Goal: Task Accomplishment & Management: Use online tool/utility

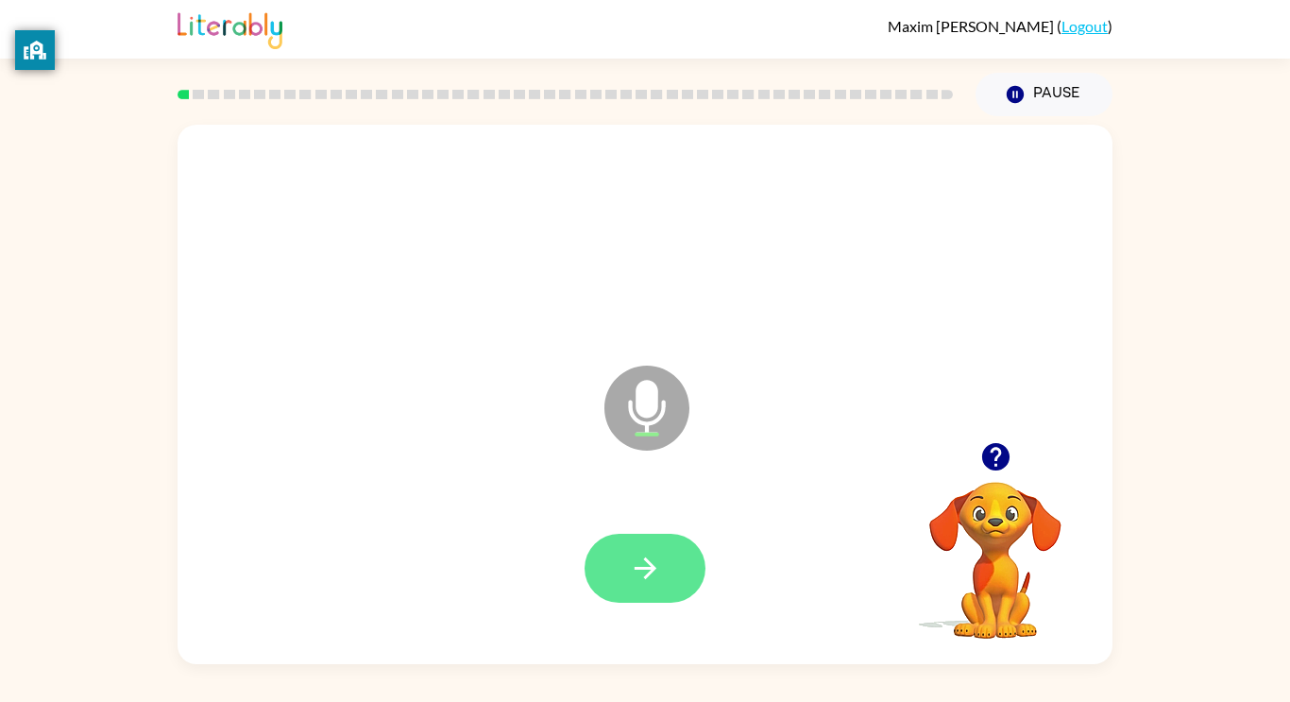
click at [629, 567] on icon "button" at bounding box center [645, 568] width 33 height 33
click at [663, 589] on button "button" at bounding box center [645, 568] width 121 height 69
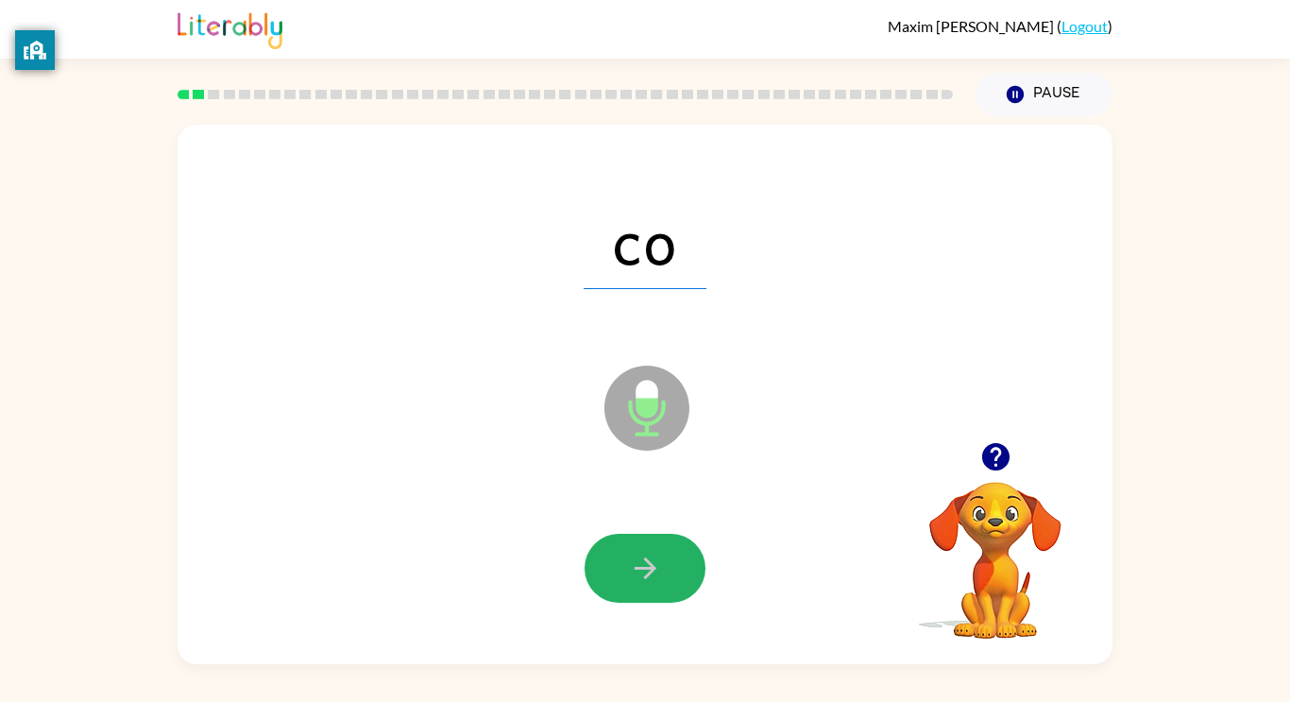
click at [658, 561] on icon "button" at bounding box center [645, 568] width 33 height 33
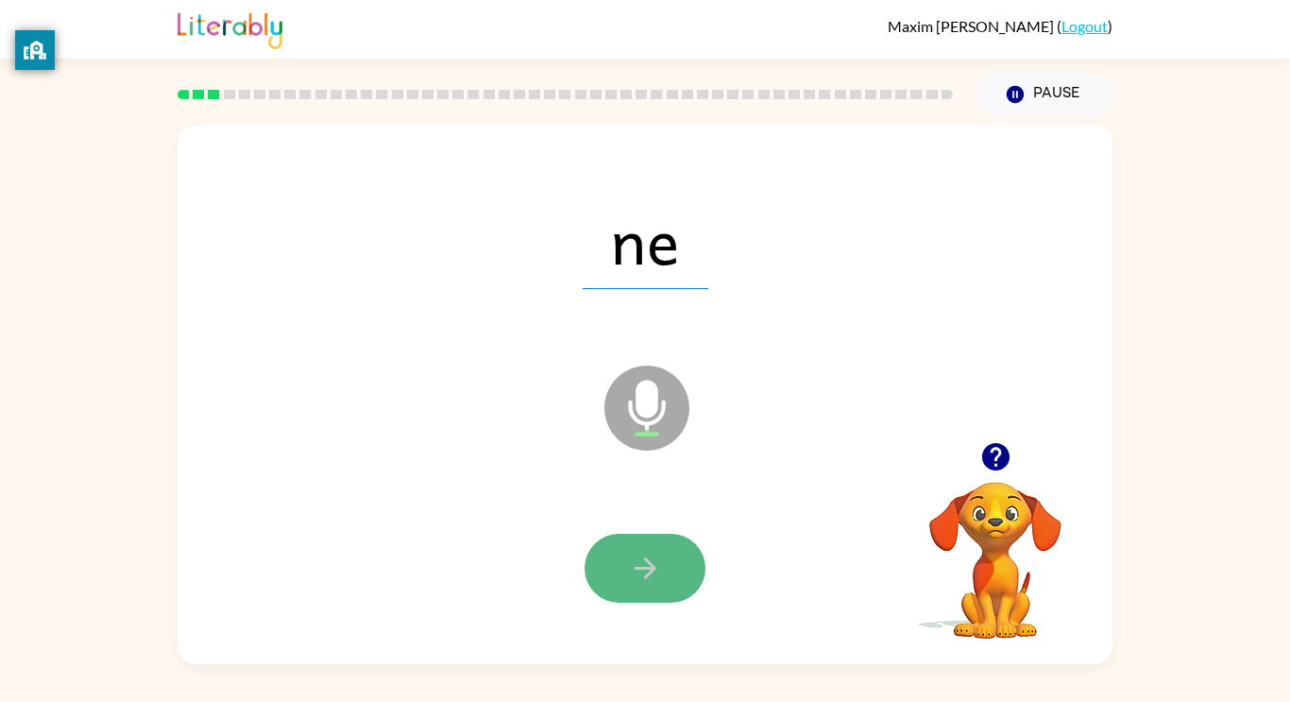
click at [657, 561] on icon "button" at bounding box center [645, 568] width 33 height 33
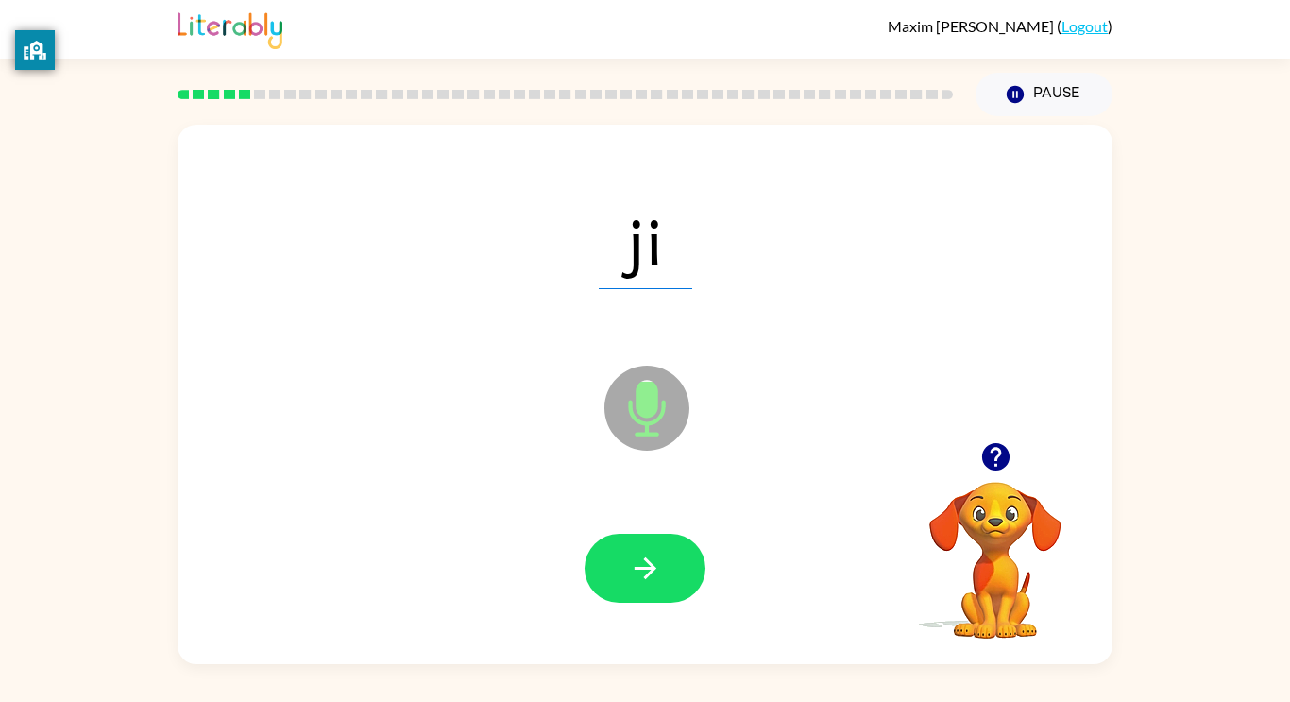
click at [657, 561] on icon "button" at bounding box center [645, 568] width 33 height 33
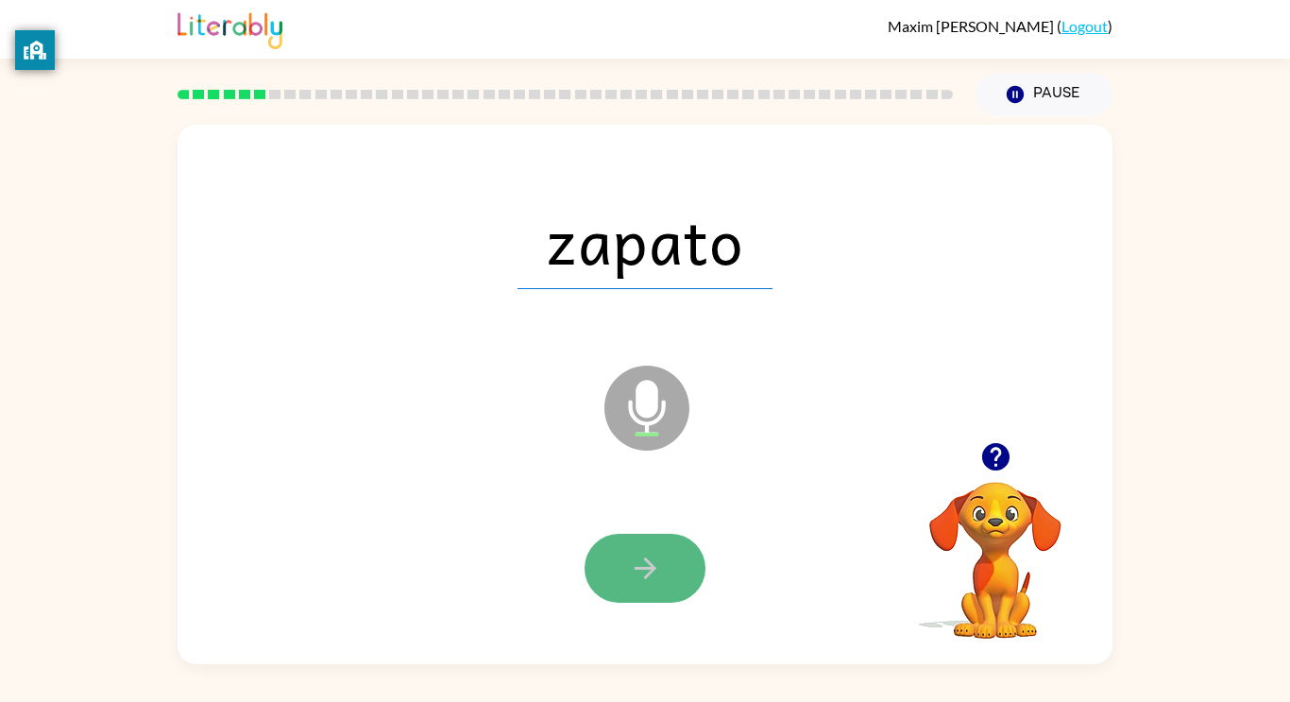
click at [634, 572] on icon "button" at bounding box center [645, 568] width 33 height 33
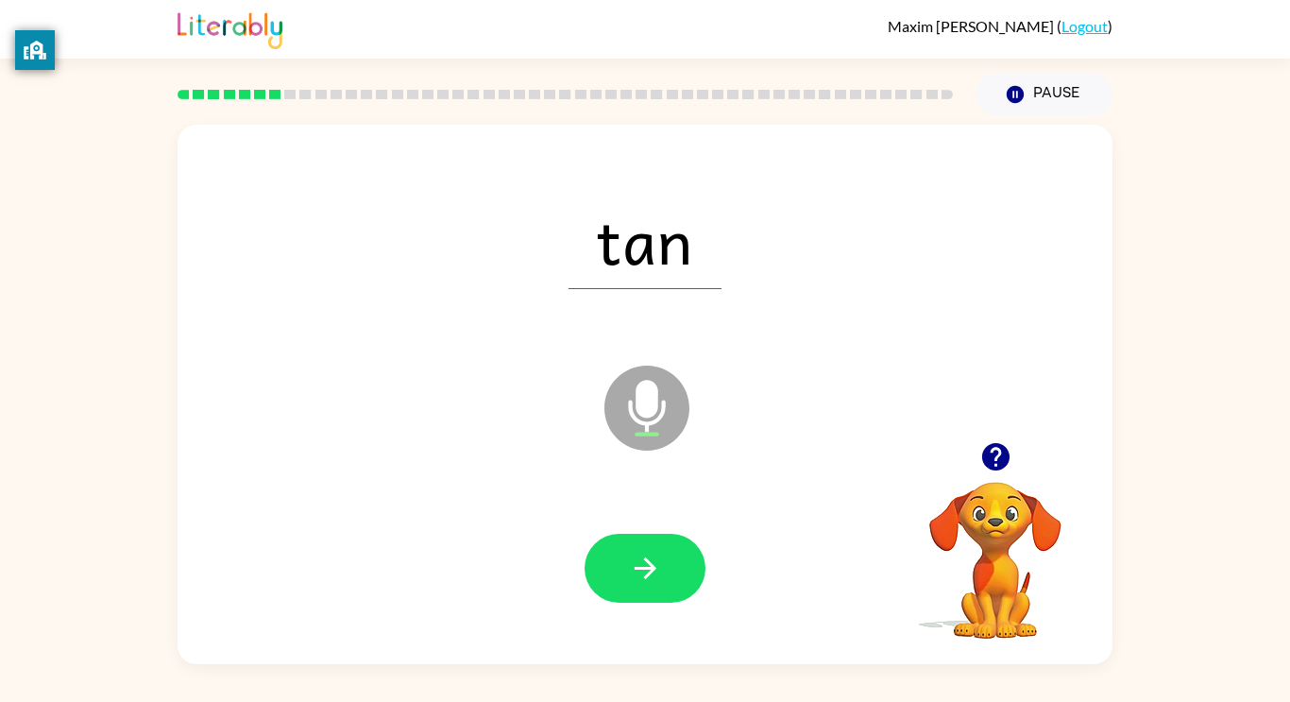
click at [650, 586] on button "button" at bounding box center [645, 568] width 121 height 69
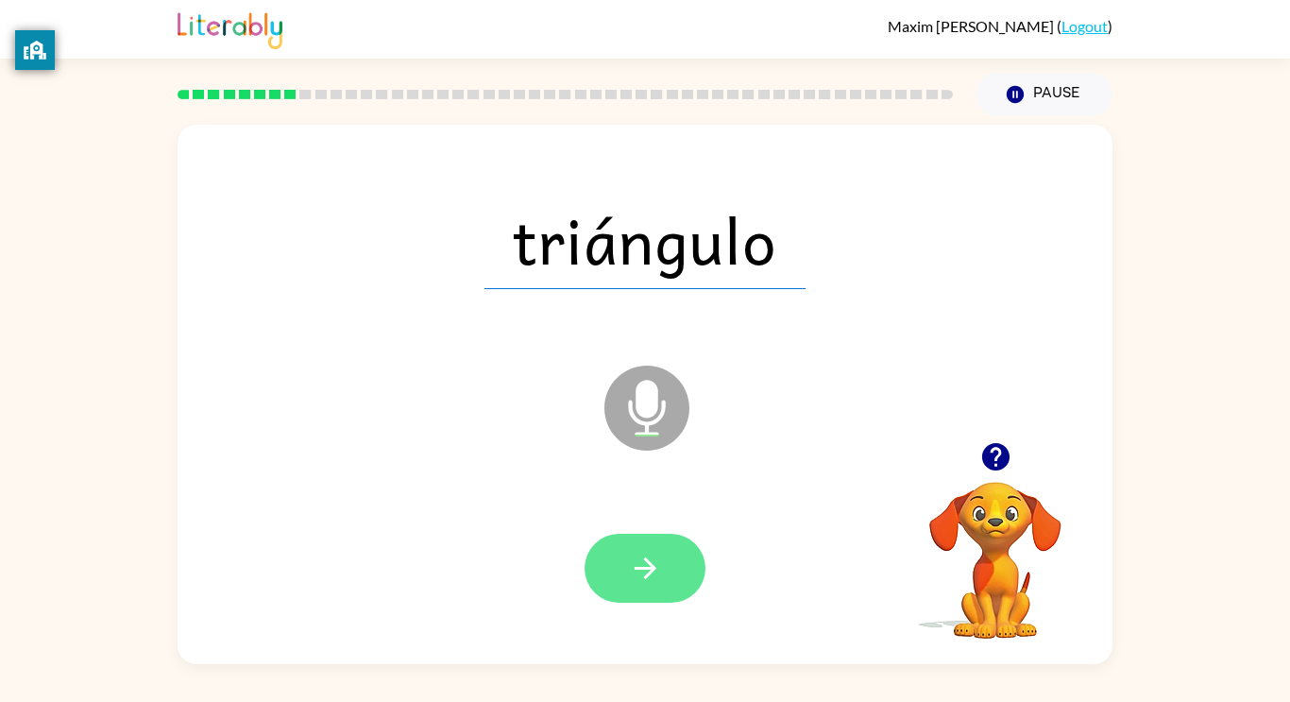
click at [649, 585] on button "button" at bounding box center [645, 568] width 121 height 69
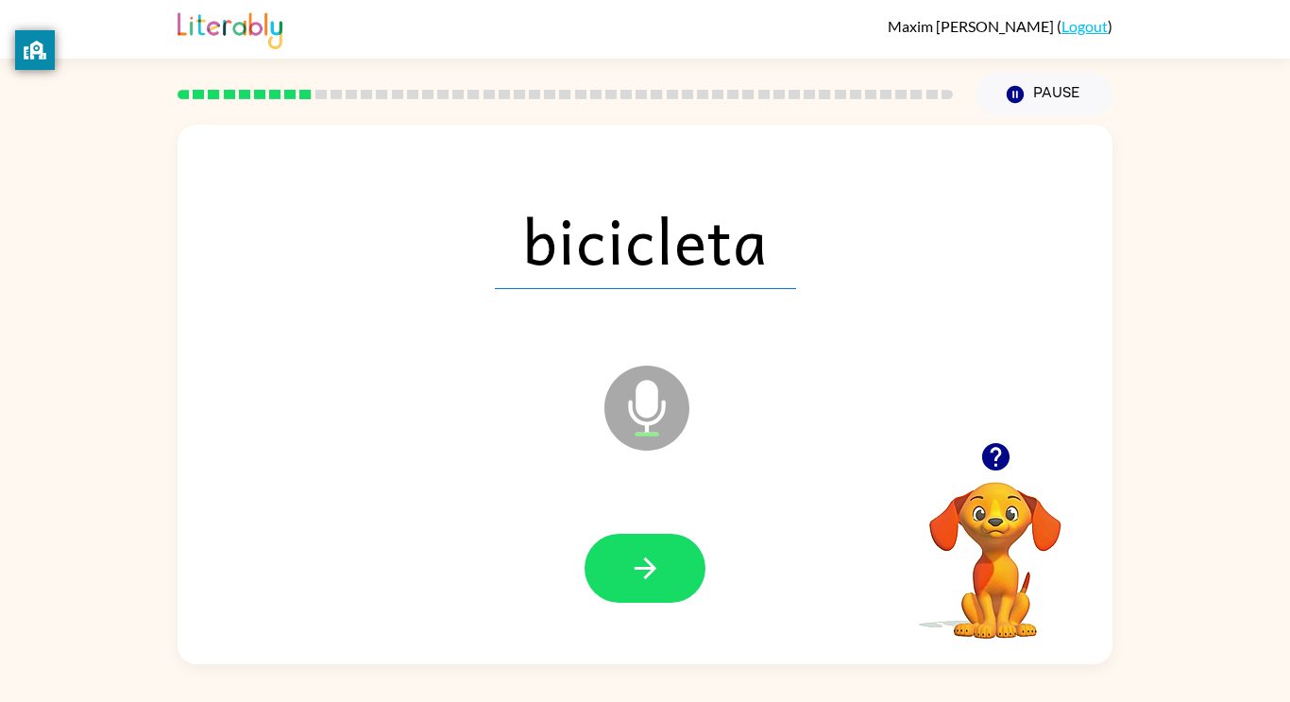
click at [649, 585] on button "button" at bounding box center [645, 568] width 121 height 69
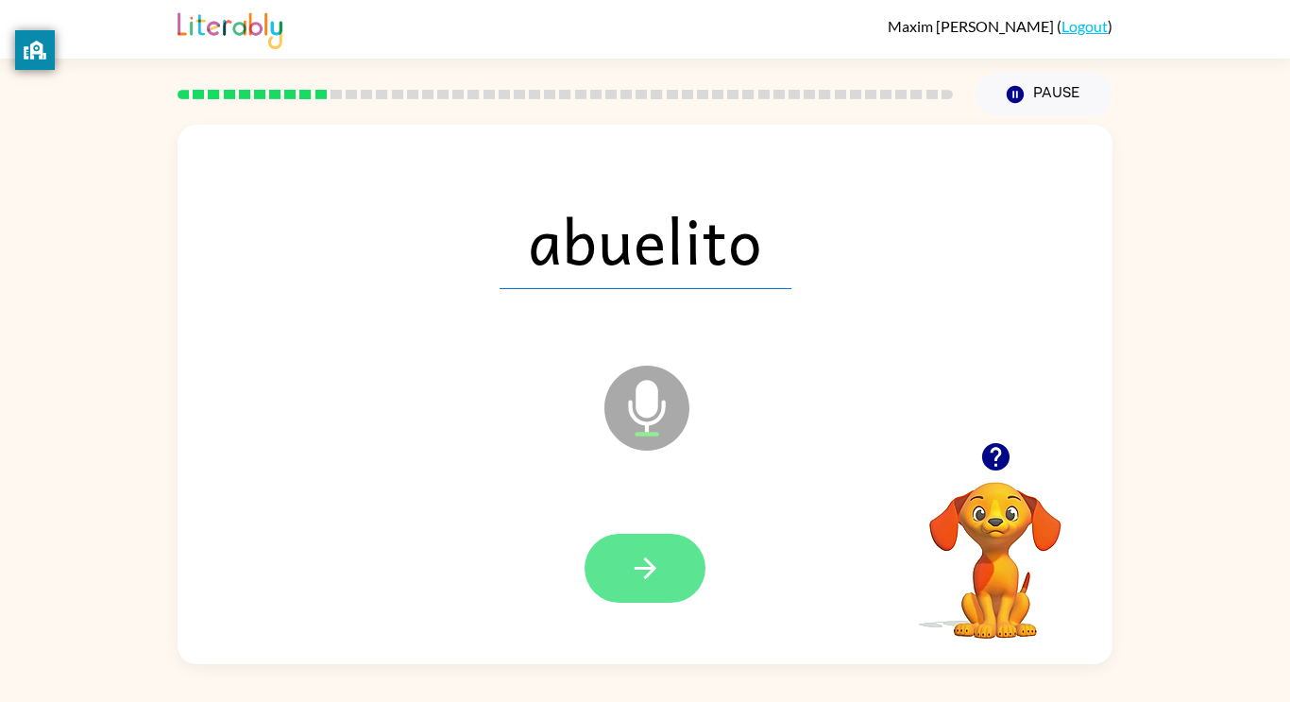
click at [646, 584] on icon "button" at bounding box center [645, 568] width 33 height 33
click at [645, 564] on icon "button" at bounding box center [645, 568] width 33 height 33
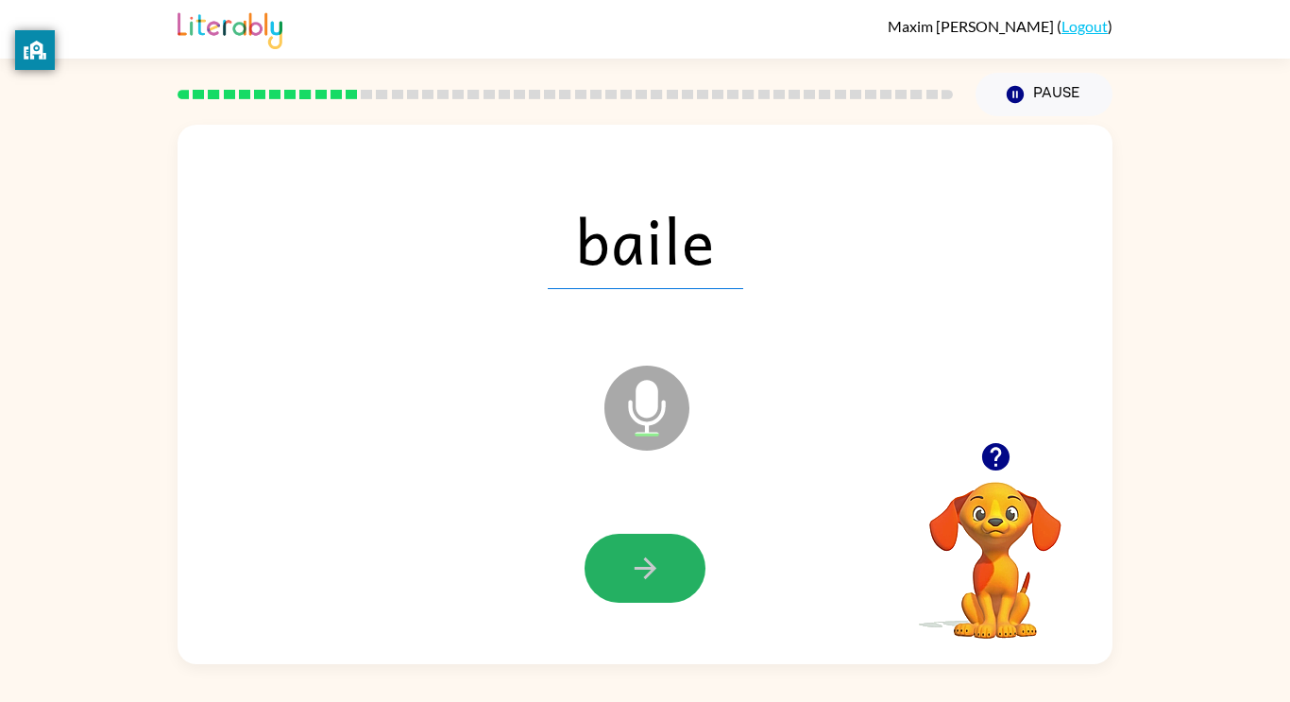
click at [645, 564] on icon "button" at bounding box center [645, 568] width 33 height 33
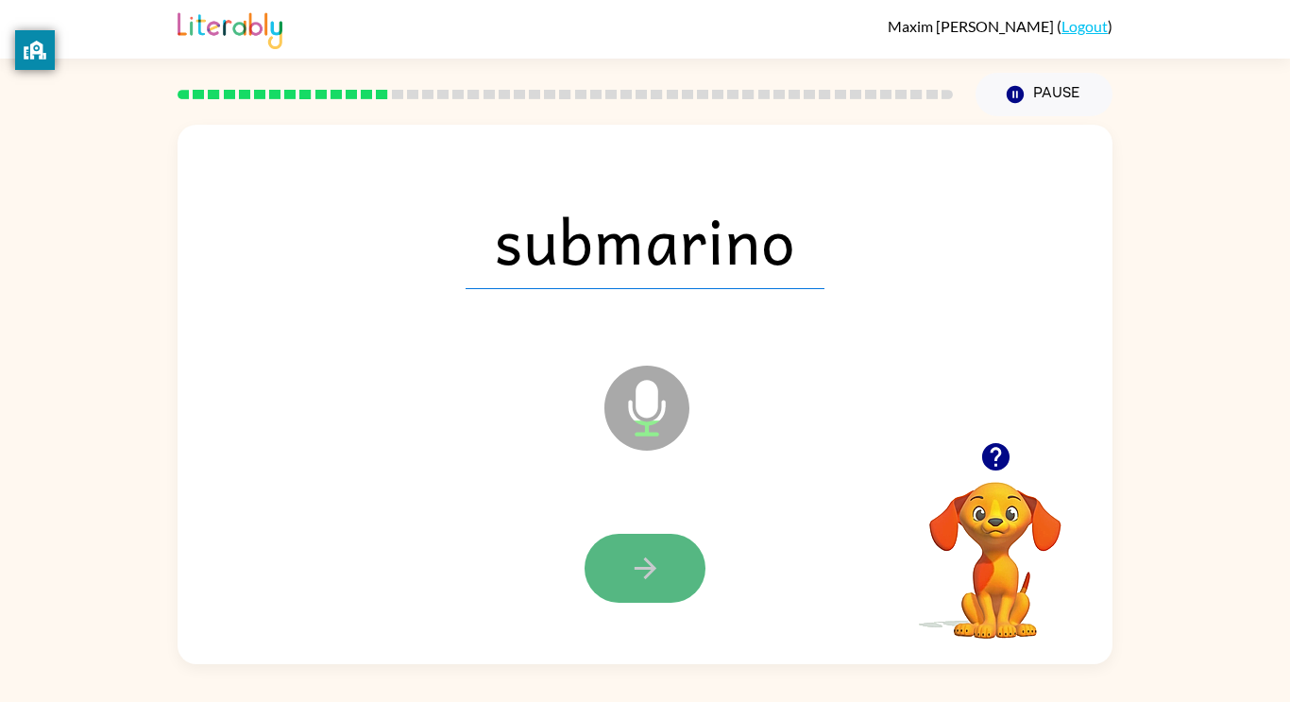
click at [643, 558] on icon "button" at bounding box center [645, 568] width 22 height 22
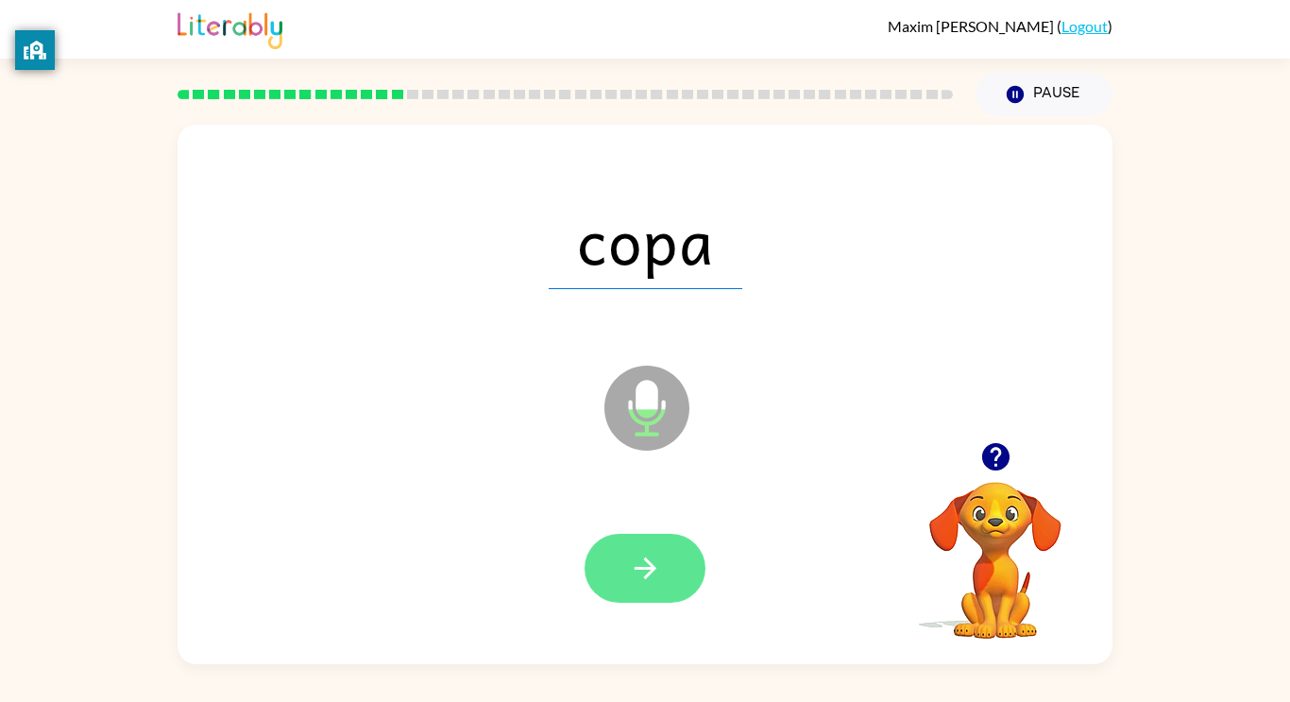
click at [643, 557] on icon "button" at bounding box center [645, 568] width 33 height 33
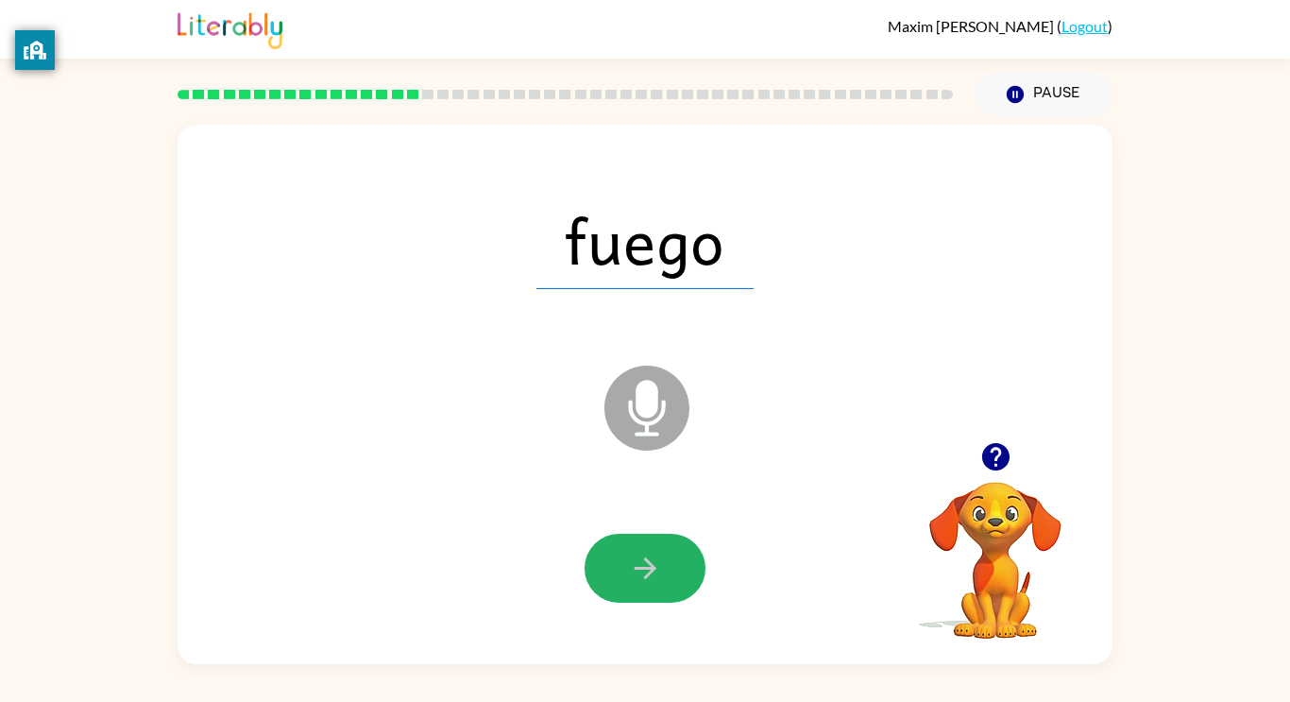
click at [643, 557] on icon "button" at bounding box center [645, 568] width 33 height 33
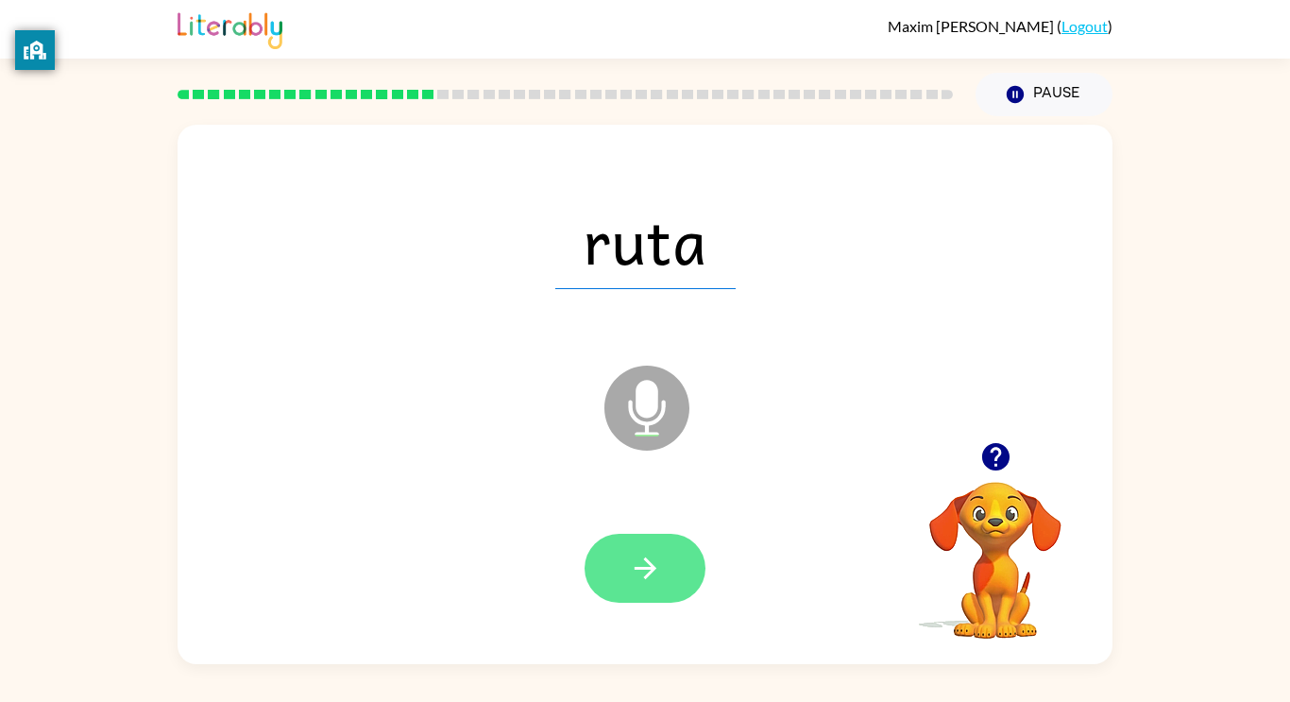
click at [624, 553] on button "button" at bounding box center [645, 568] width 121 height 69
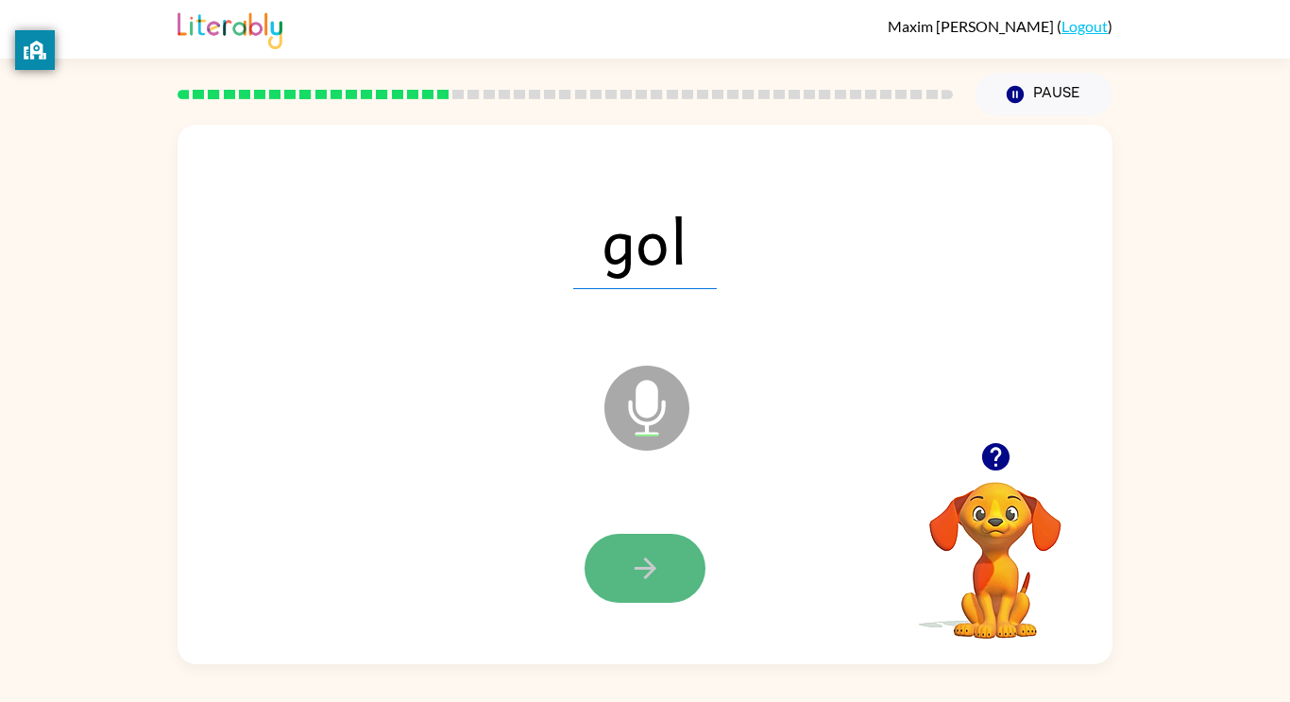
click at [624, 550] on button "button" at bounding box center [645, 568] width 121 height 69
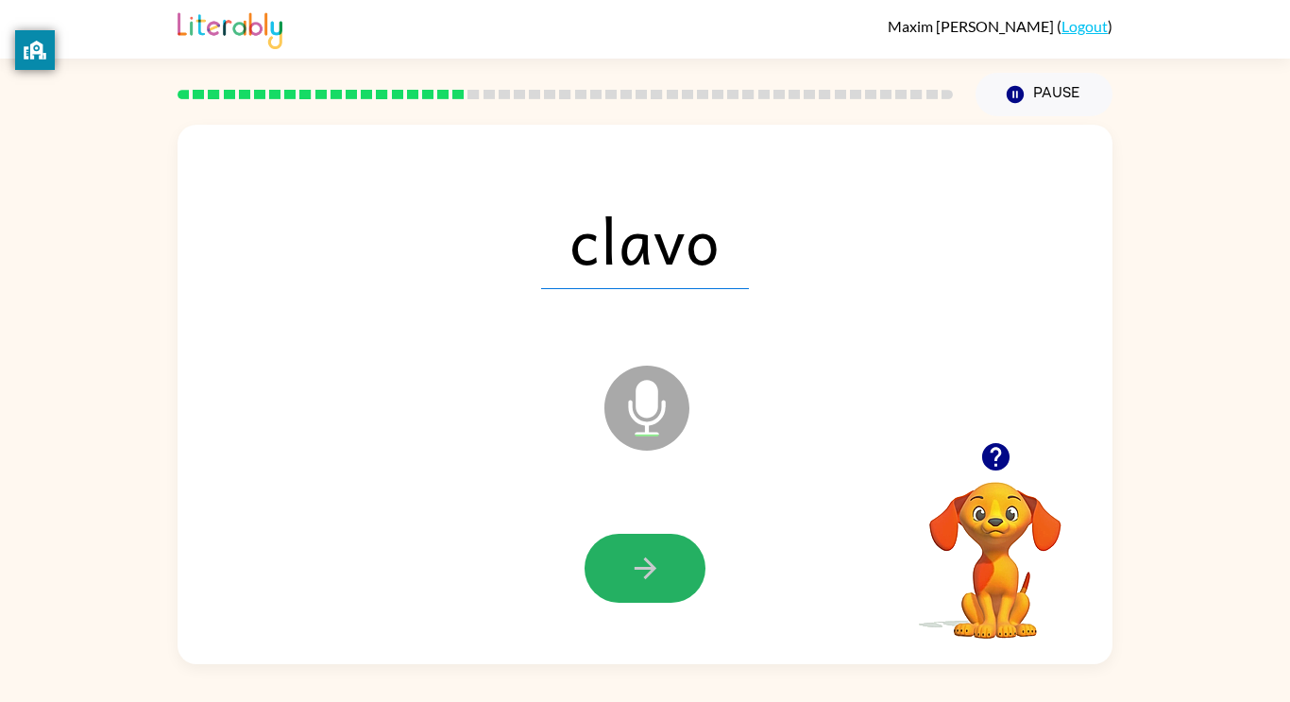
click at [624, 550] on button "button" at bounding box center [645, 568] width 121 height 69
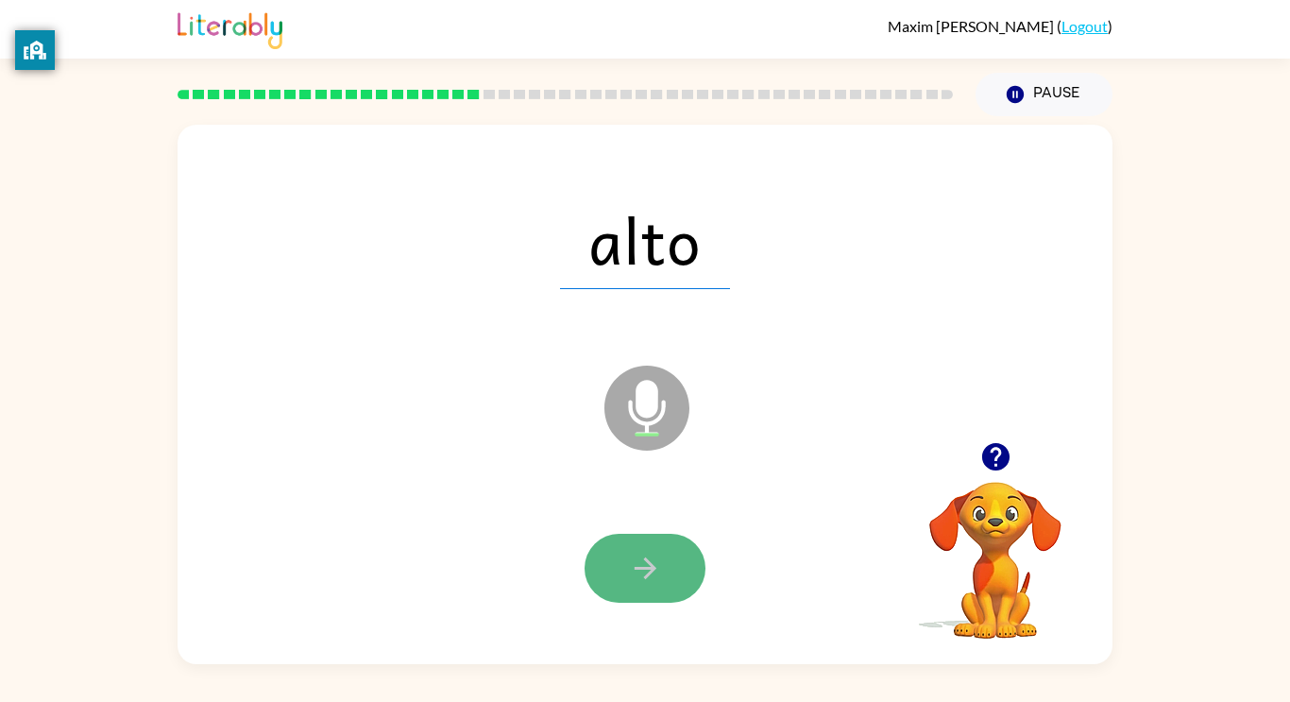
drag, startPoint x: 635, startPoint y: 576, endPoint x: 610, endPoint y: 540, distance: 43.5
click at [610, 540] on button "button" at bounding box center [645, 568] width 121 height 69
click at [610, 540] on div at bounding box center [645, 568] width 121 height 69
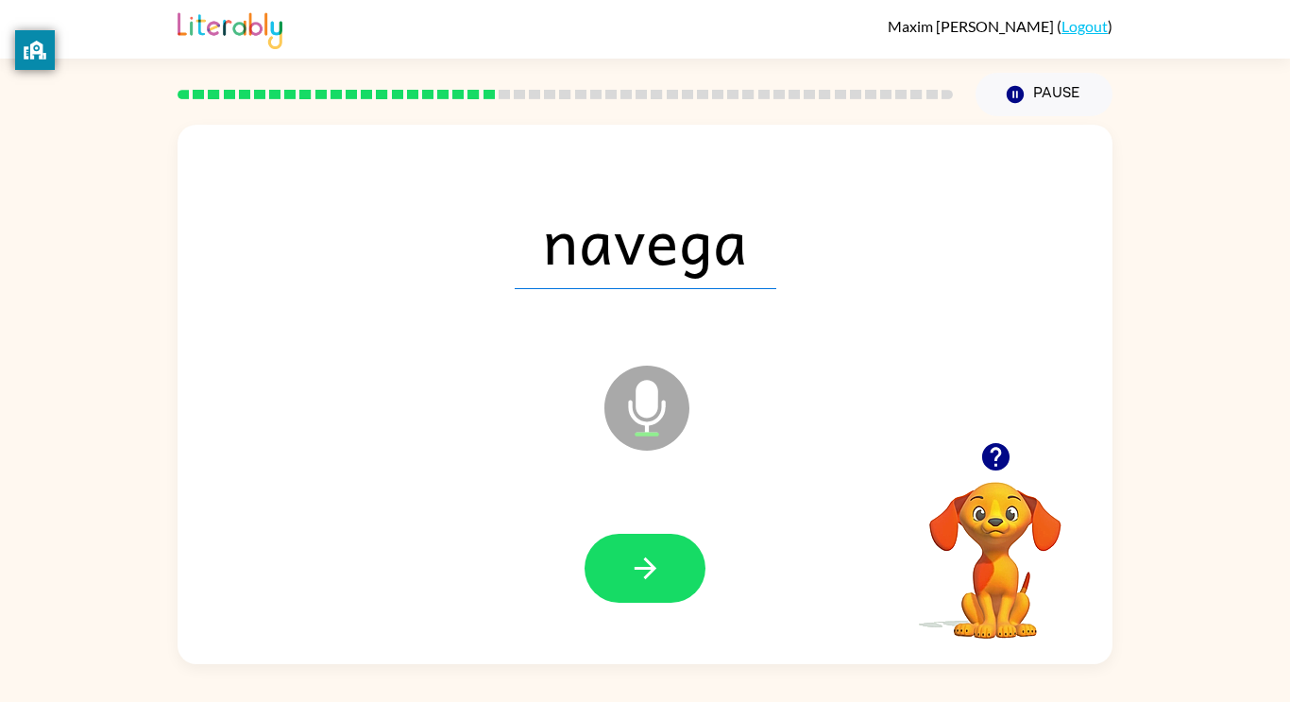
click at [610, 540] on button "button" at bounding box center [645, 568] width 121 height 69
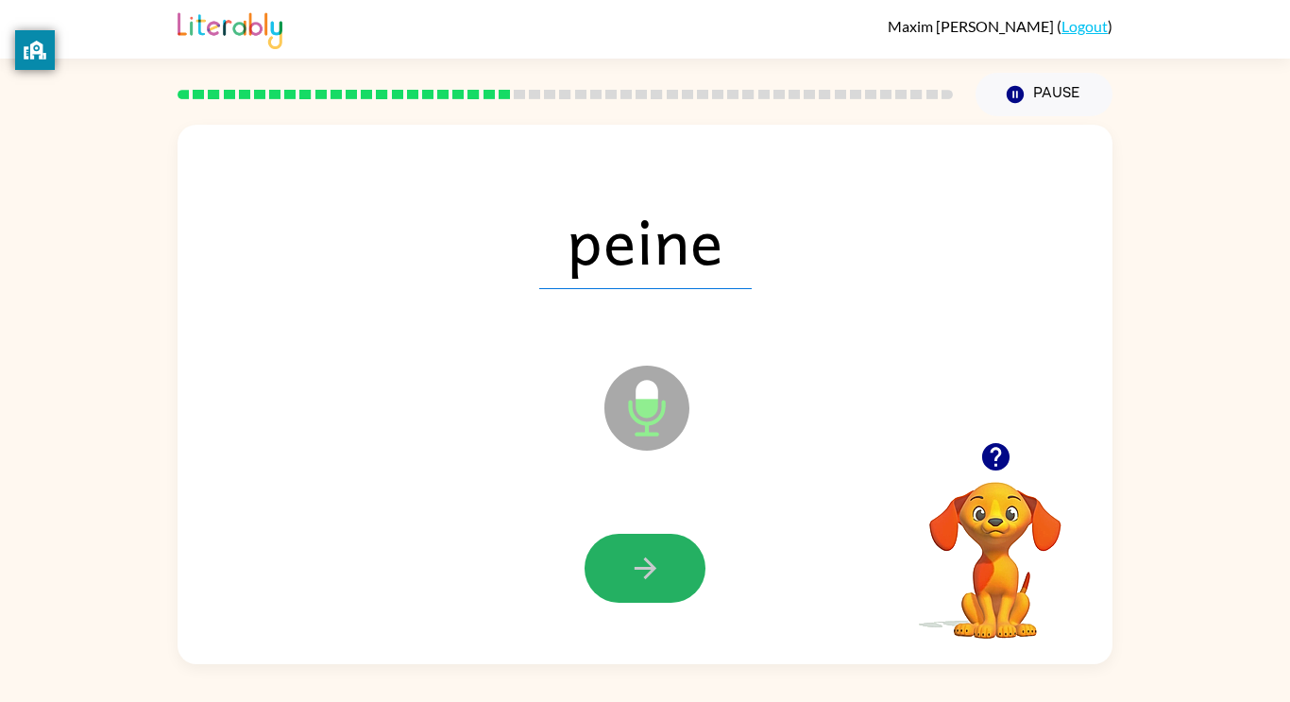
click at [610, 540] on button "button" at bounding box center [645, 568] width 121 height 69
drag, startPoint x: 610, startPoint y: 540, endPoint x: 632, endPoint y: 517, distance: 32.1
click at [632, 517] on div at bounding box center [644, 568] width 897 height 155
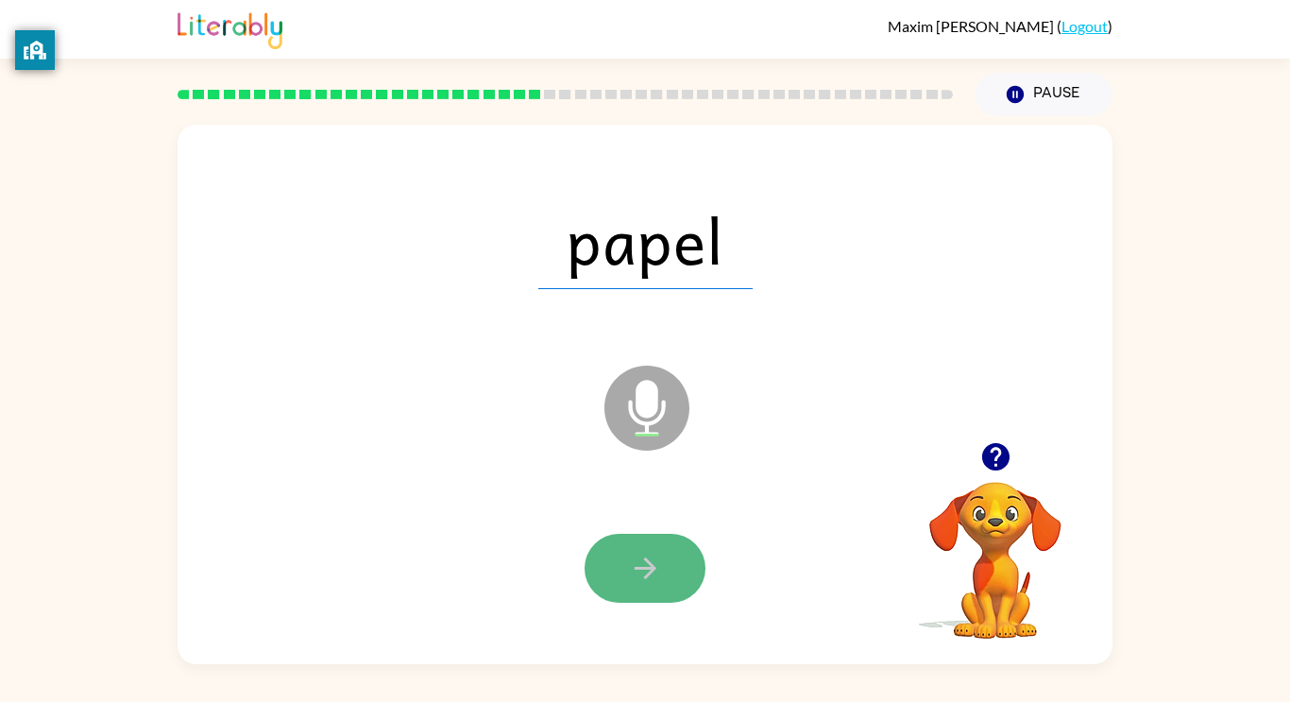
click at [622, 557] on button "button" at bounding box center [645, 568] width 121 height 69
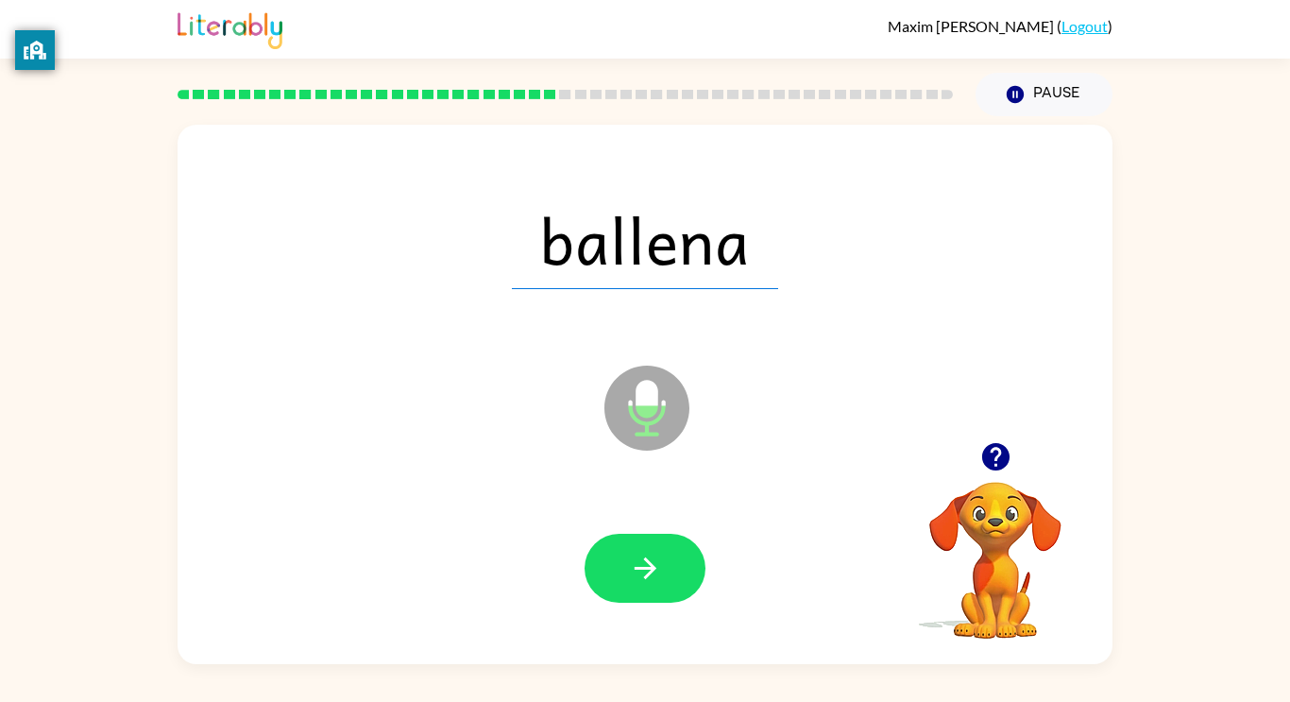
click at [622, 557] on button "button" at bounding box center [645, 568] width 121 height 69
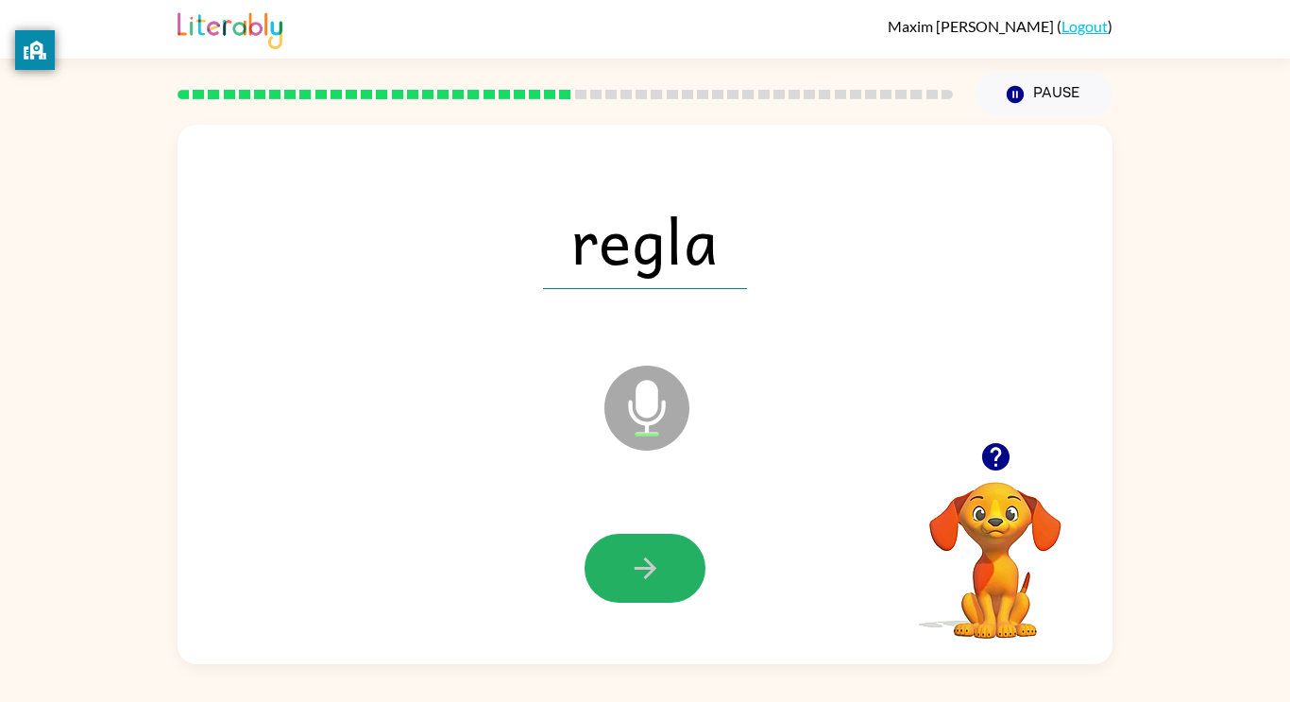
click at [622, 557] on button "button" at bounding box center [645, 568] width 121 height 69
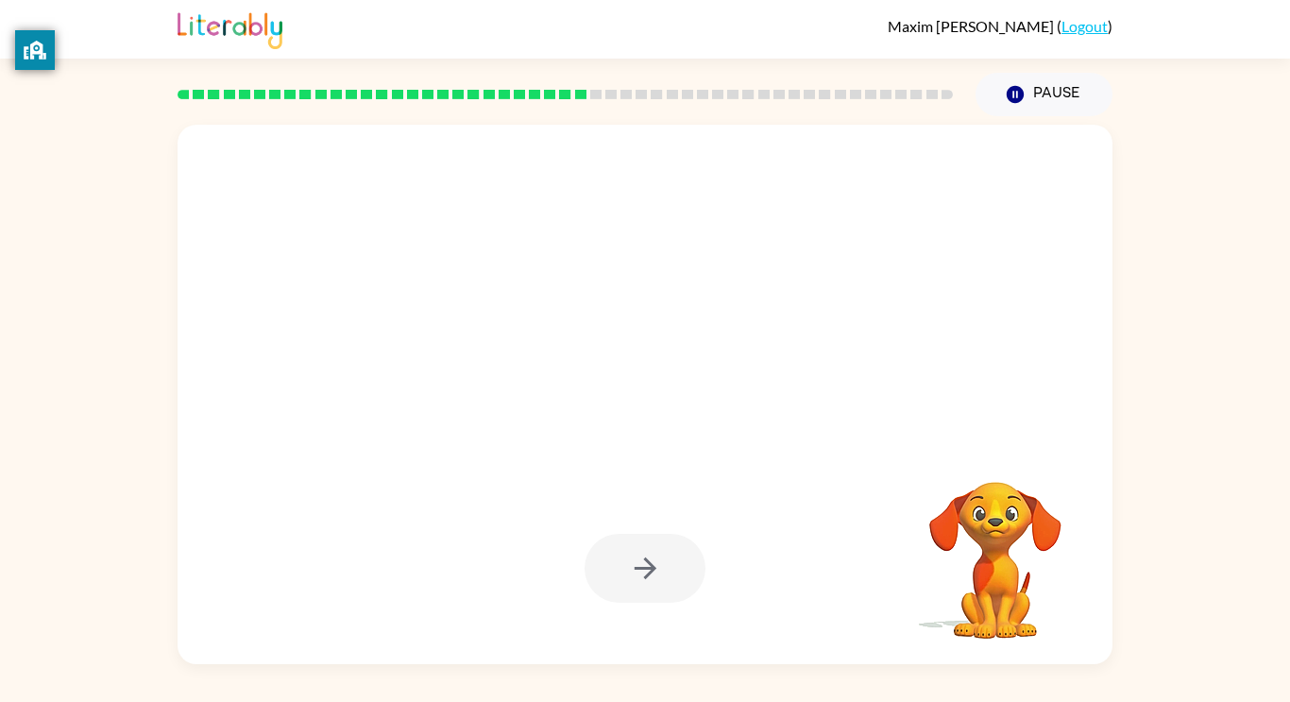
click at [622, 557] on div at bounding box center [645, 568] width 121 height 69
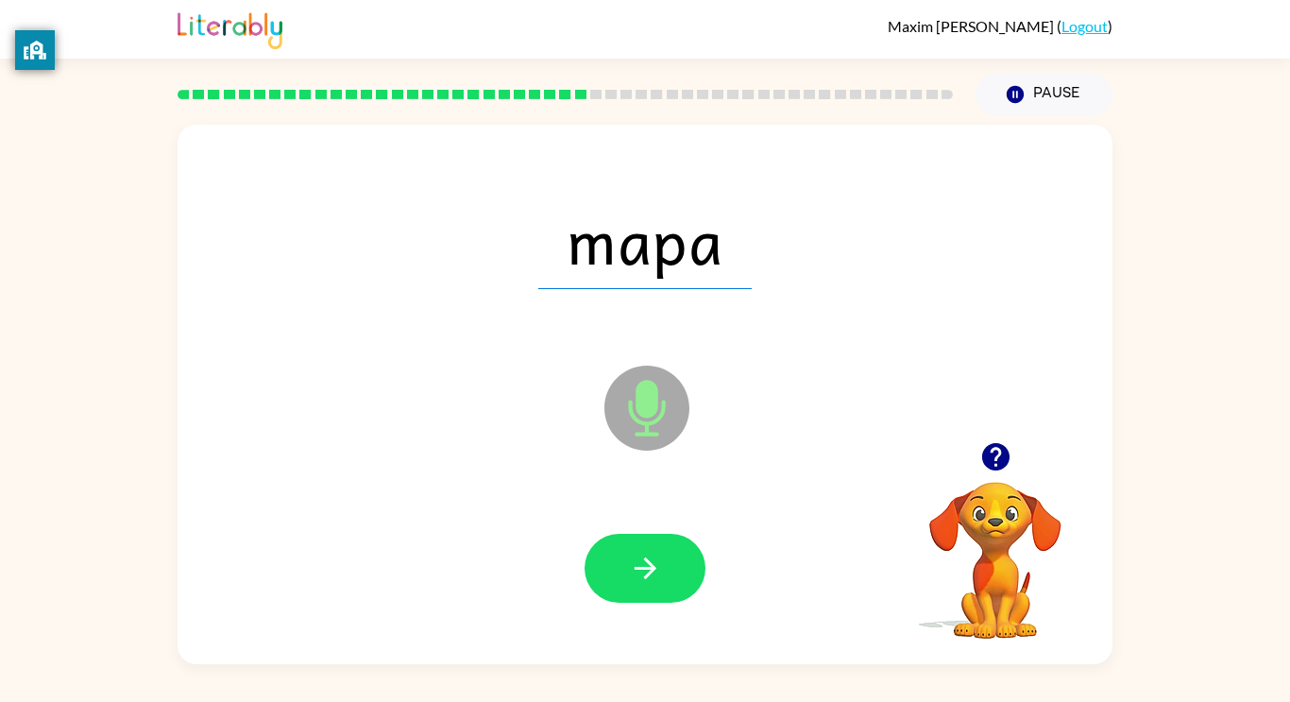
click at [618, 560] on button "button" at bounding box center [645, 568] width 121 height 69
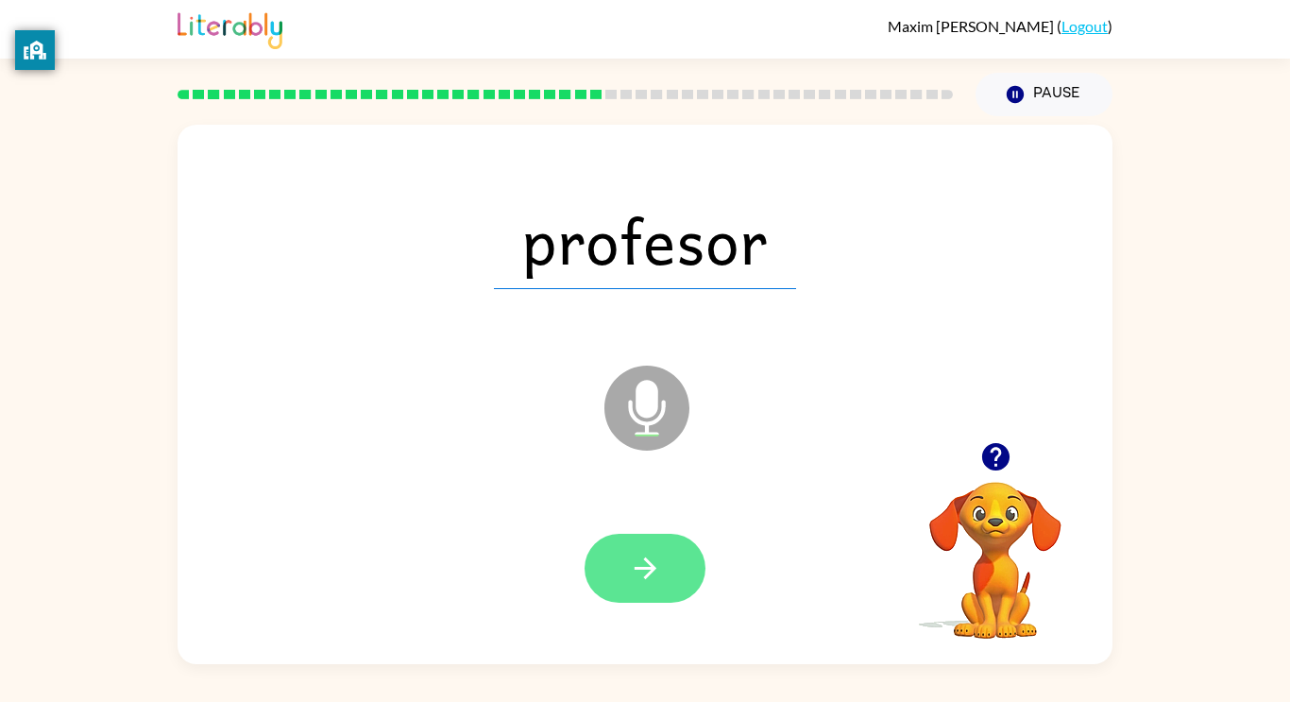
click at [619, 565] on button "button" at bounding box center [645, 568] width 121 height 69
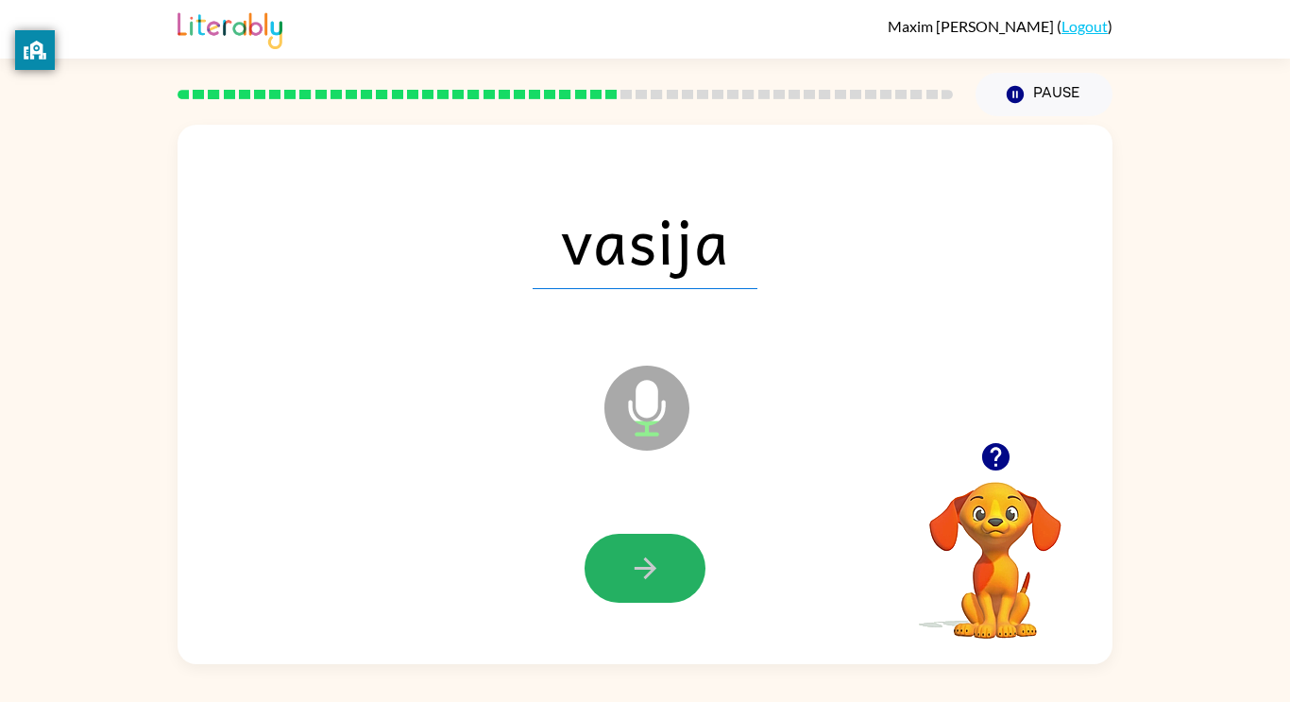
click at [619, 565] on button "button" at bounding box center [645, 568] width 121 height 69
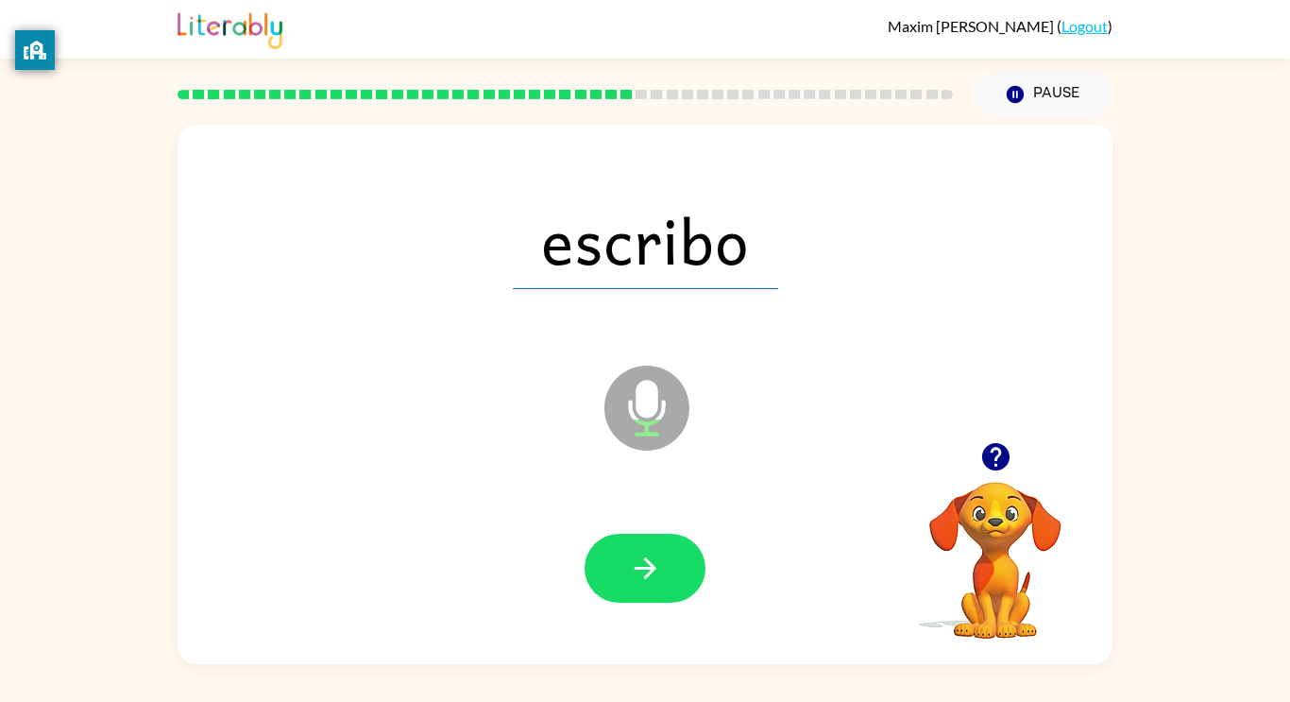
click at [619, 565] on button "button" at bounding box center [645, 568] width 121 height 69
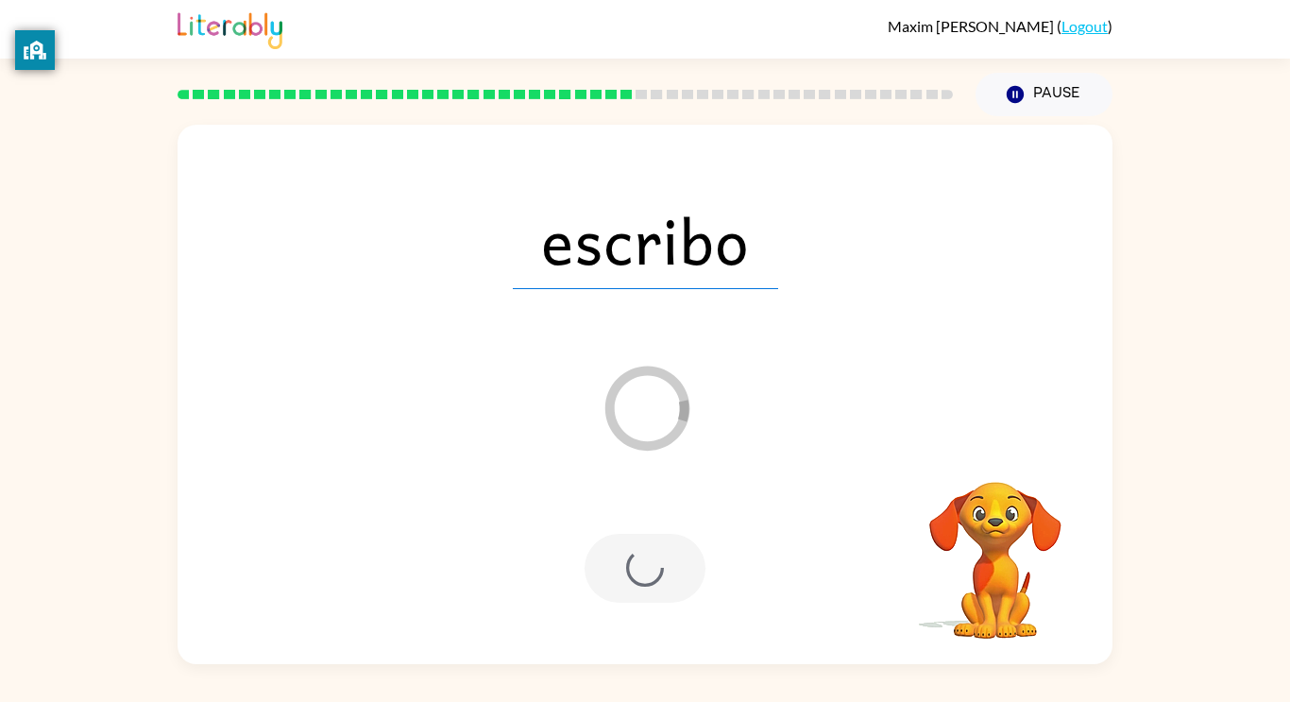
drag, startPoint x: 619, startPoint y: 565, endPoint x: 618, endPoint y: 593, distance: 28.4
click at [618, 593] on div at bounding box center [645, 568] width 121 height 69
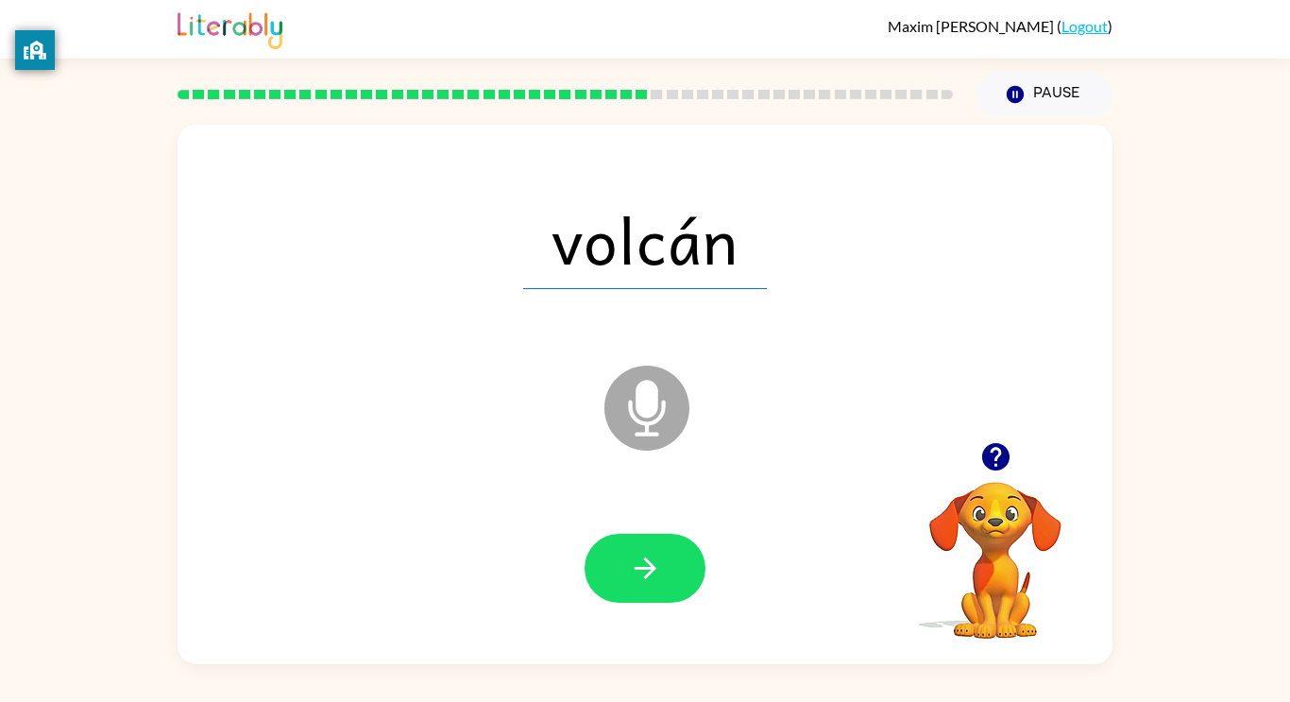
click at [618, 593] on button "button" at bounding box center [645, 568] width 121 height 69
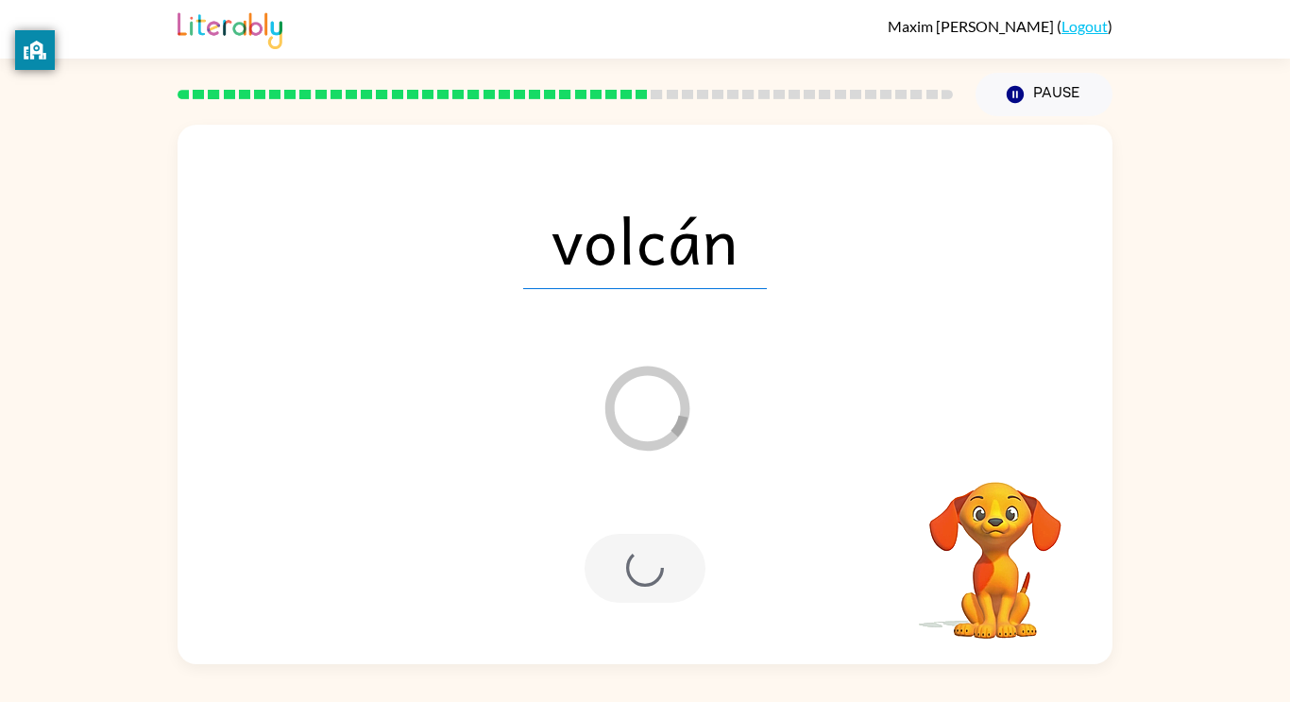
click at [618, 593] on div at bounding box center [645, 568] width 121 height 69
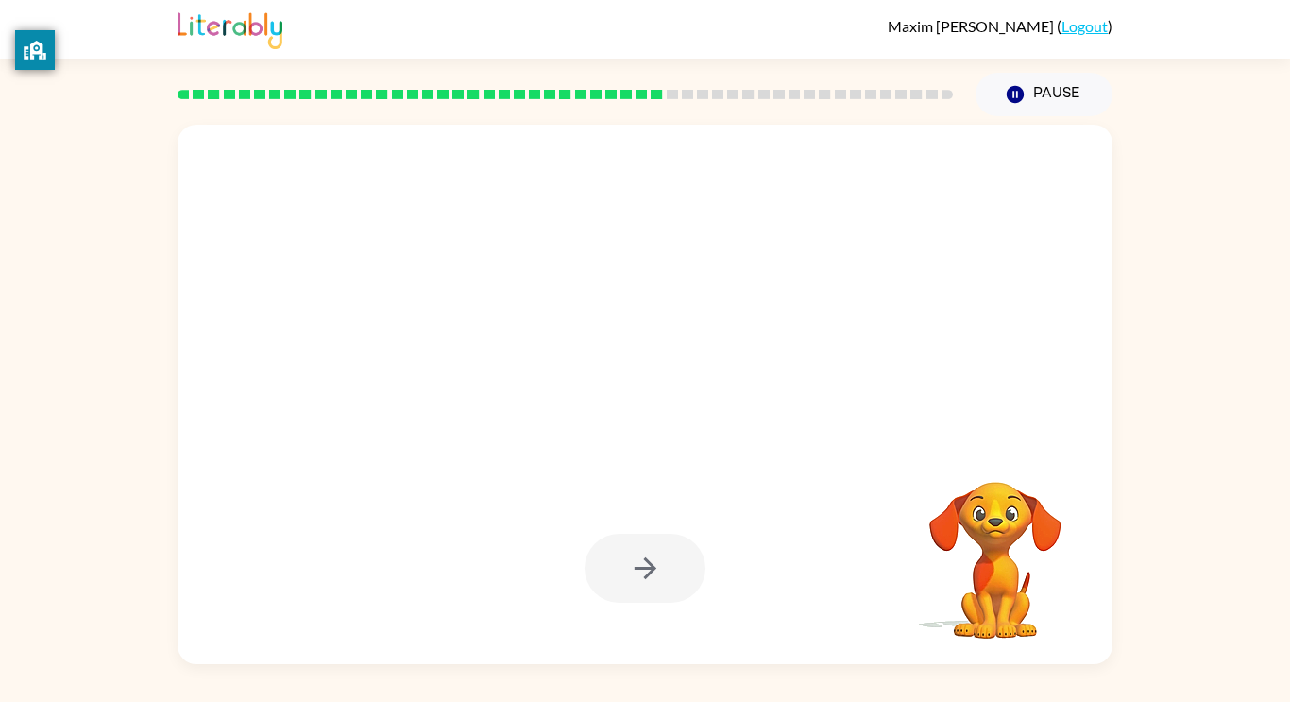
click at [618, 593] on div at bounding box center [645, 568] width 121 height 69
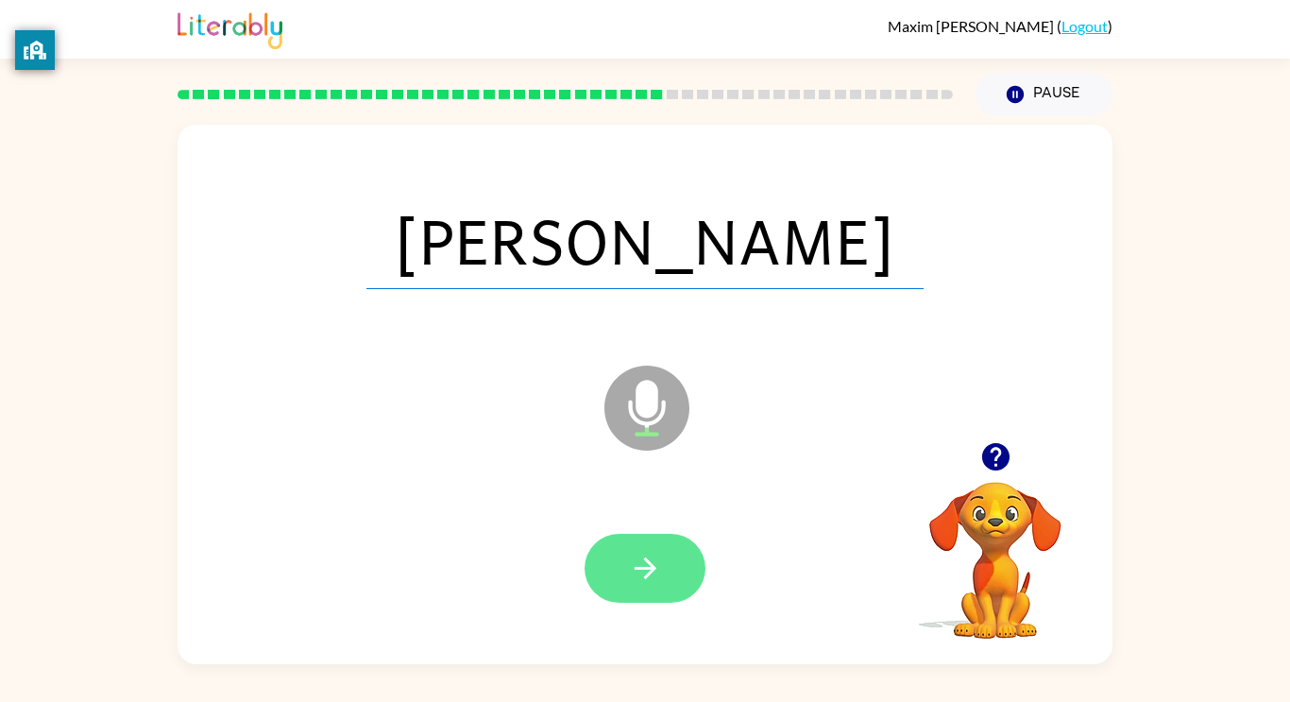
click at [622, 576] on button "button" at bounding box center [645, 568] width 121 height 69
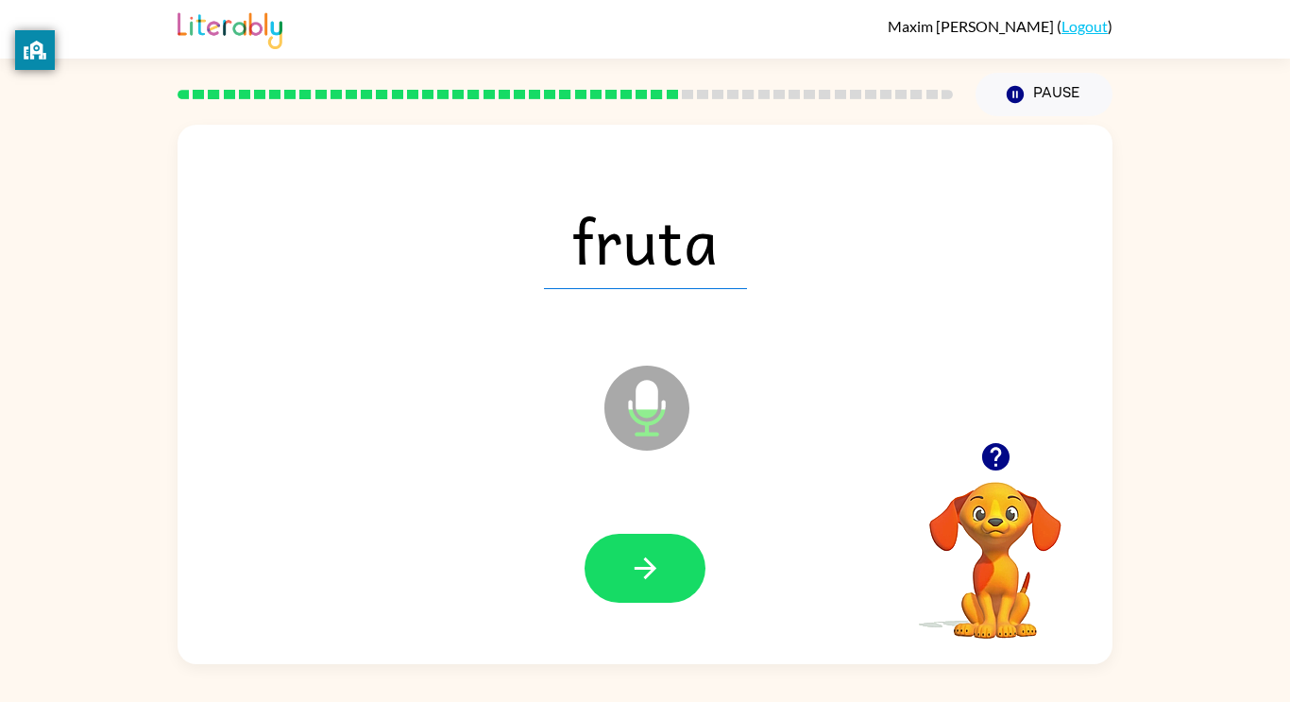
click at [622, 576] on button "button" at bounding box center [645, 568] width 121 height 69
click at [622, 576] on div at bounding box center [645, 568] width 121 height 69
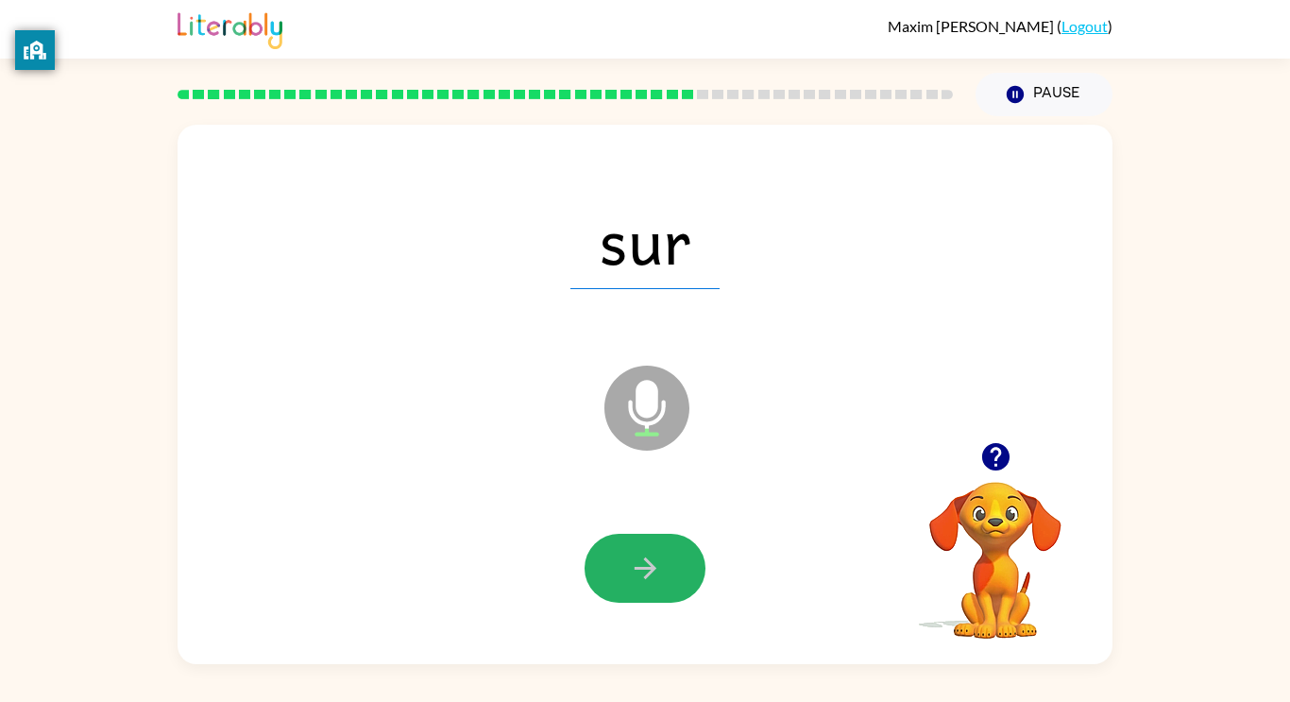
click at [622, 576] on button "button" at bounding box center [645, 568] width 121 height 69
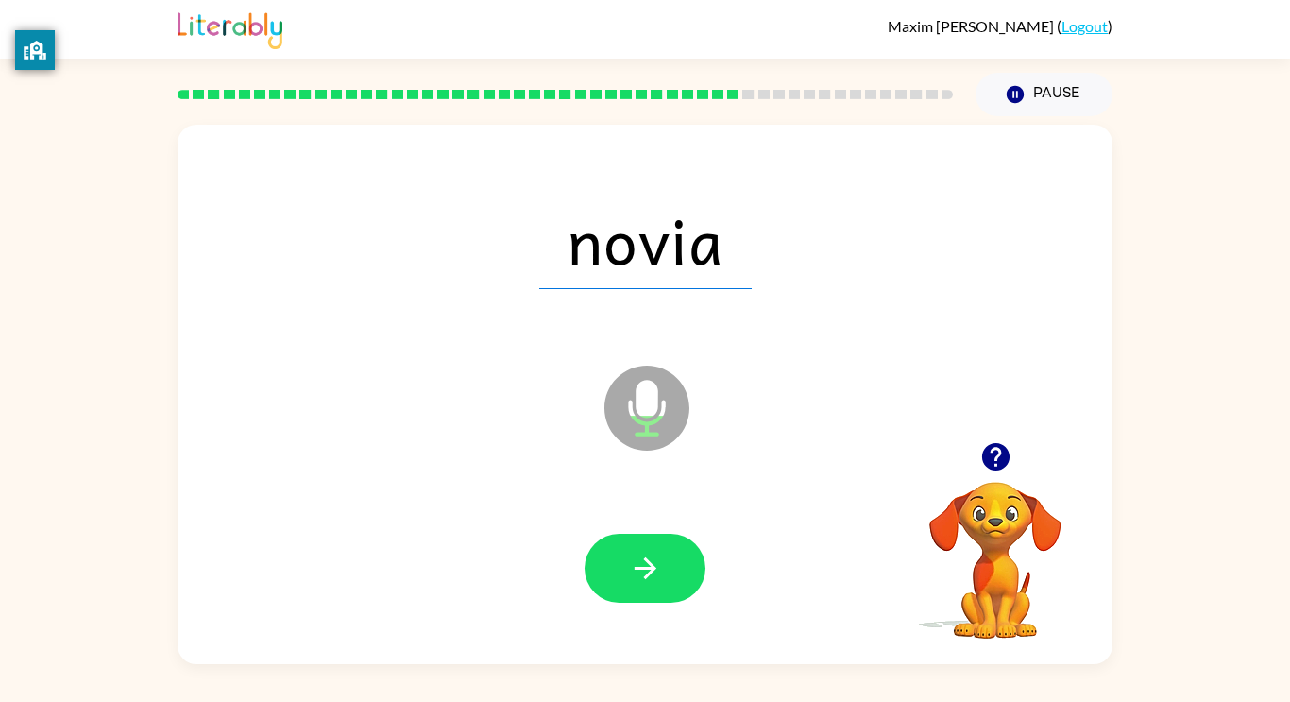
click at [622, 576] on button "button" at bounding box center [645, 568] width 121 height 69
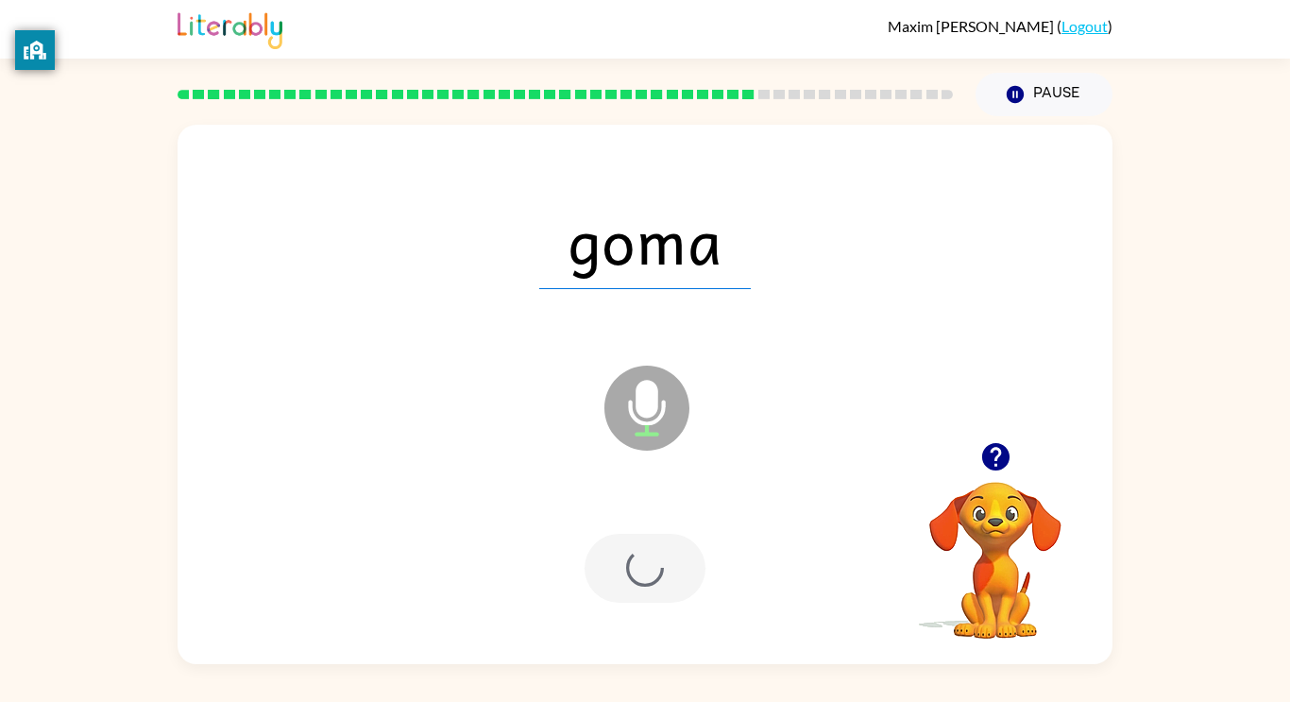
click at [623, 577] on div at bounding box center [645, 568] width 121 height 69
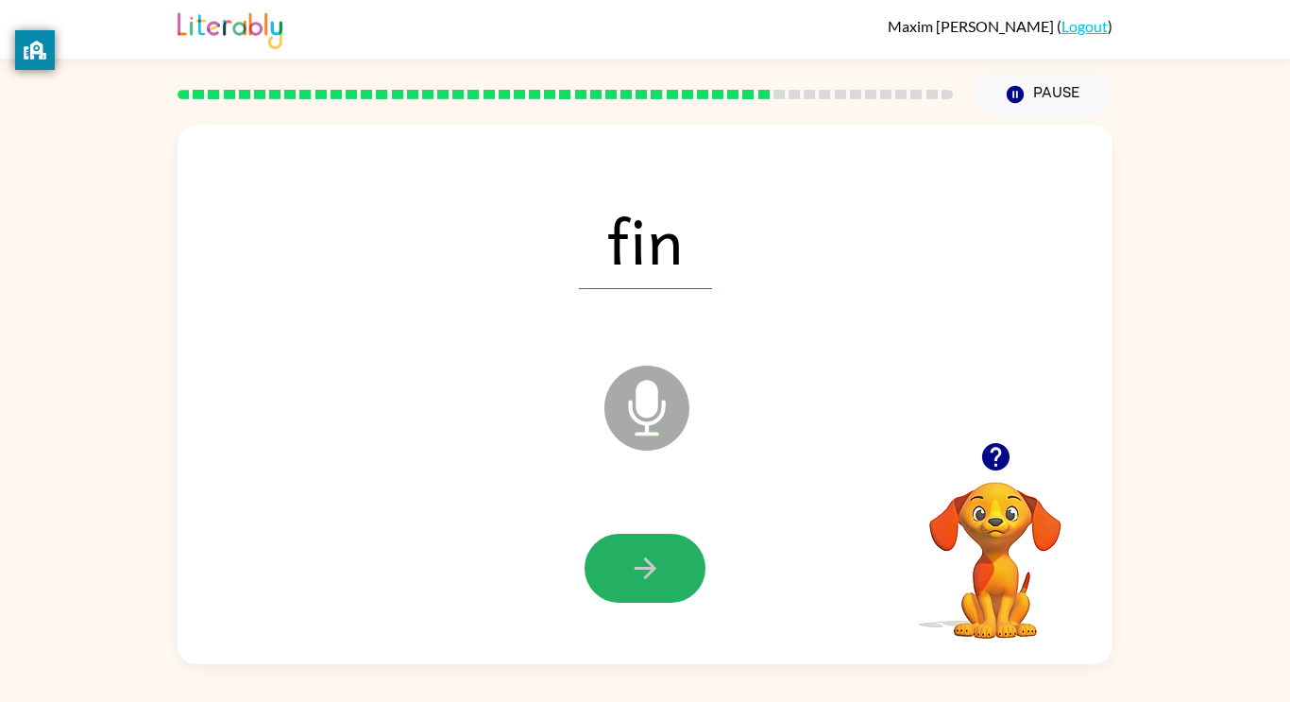
click at [623, 577] on button "button" at bounding box center [645, 568] width 121 height 69
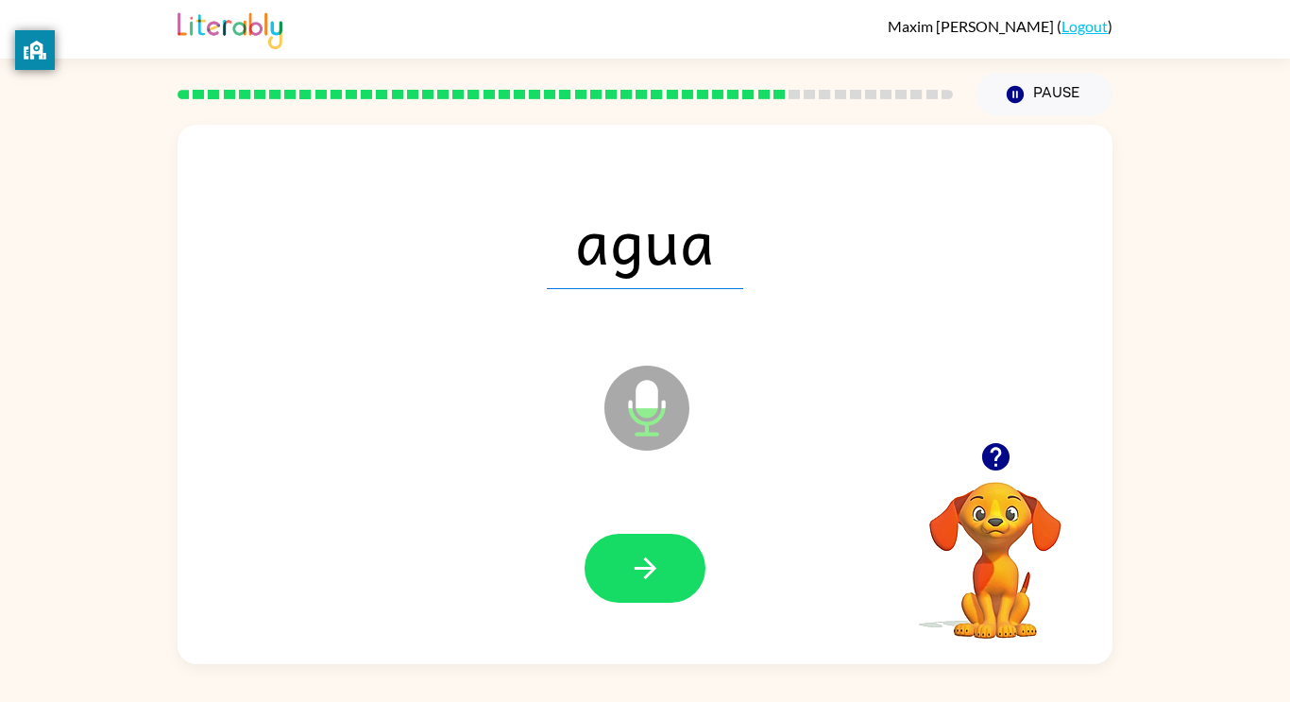
click at [623, 577] on button "button" at bounding box center [645, 568] width 121 height 69
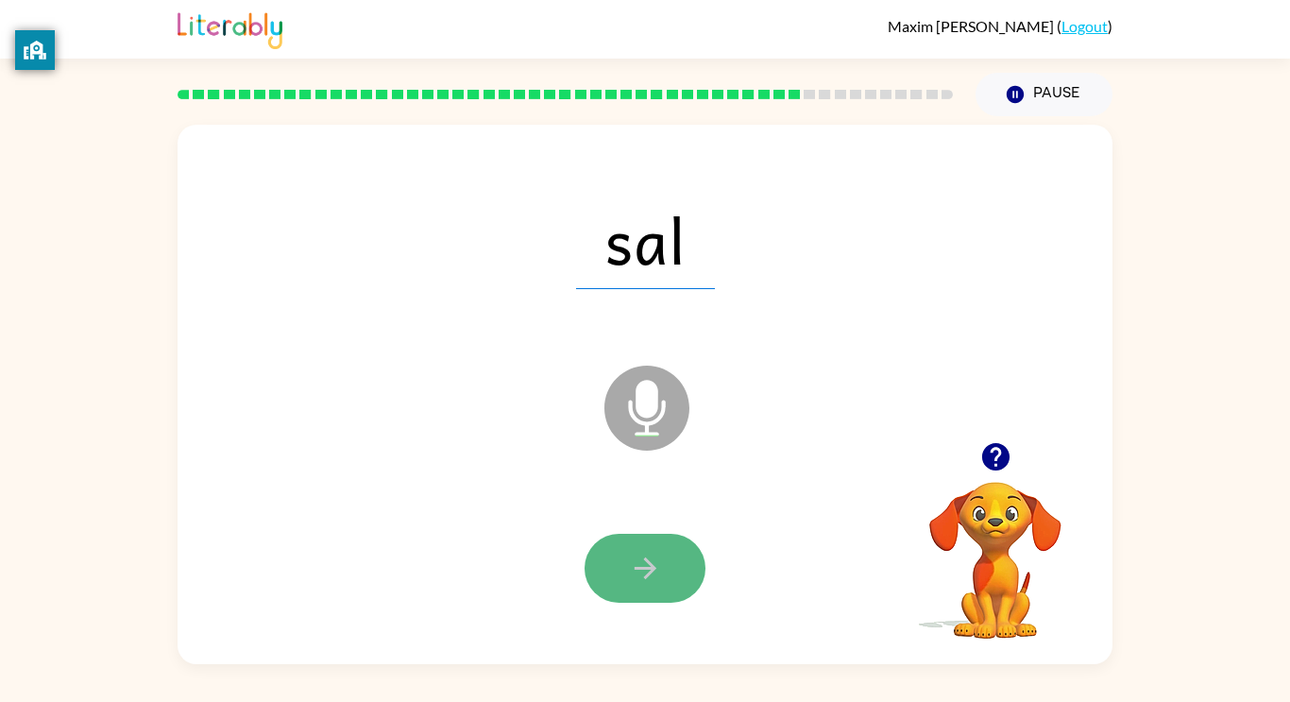
click at [622, 576] on button "button" at bounding box center [645, 568] width 121 height 69
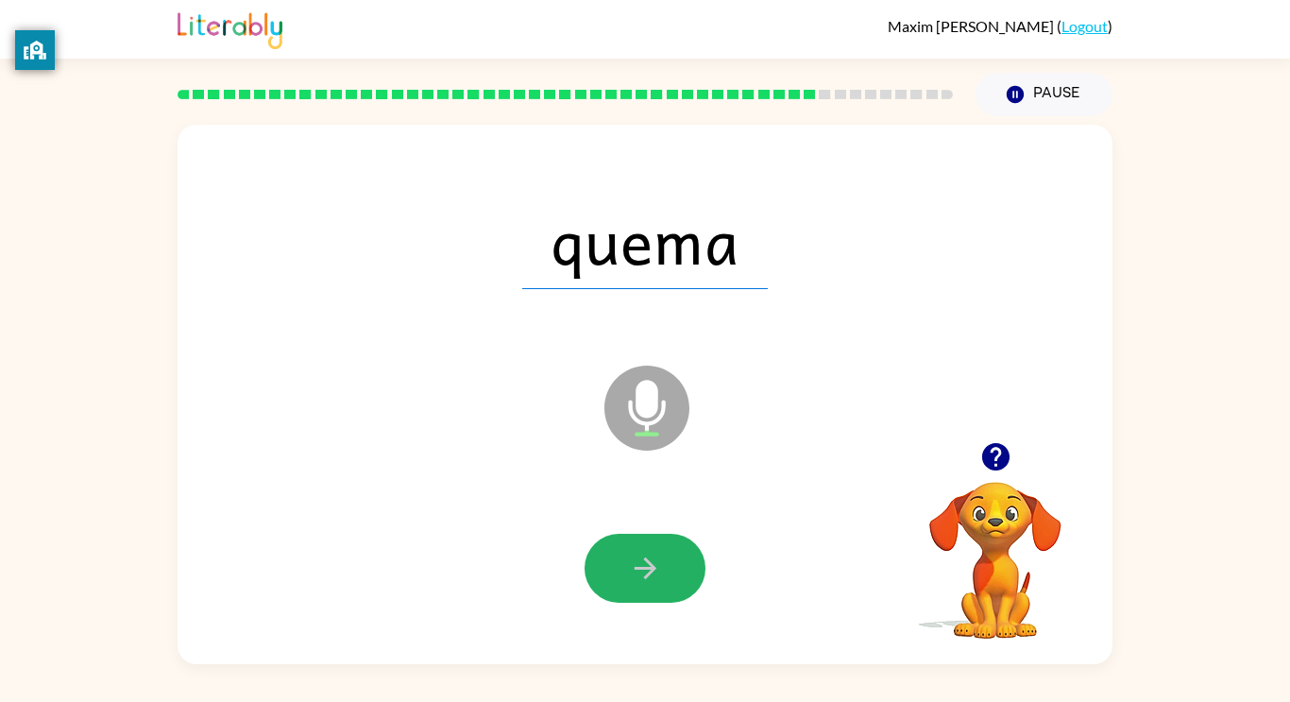
click at [622, 576] on button "button" at bounding box center [645, 568] width 121 height 69
click at [648, 550] on button "button" at bounding box center [645, 568] width 121 height 69
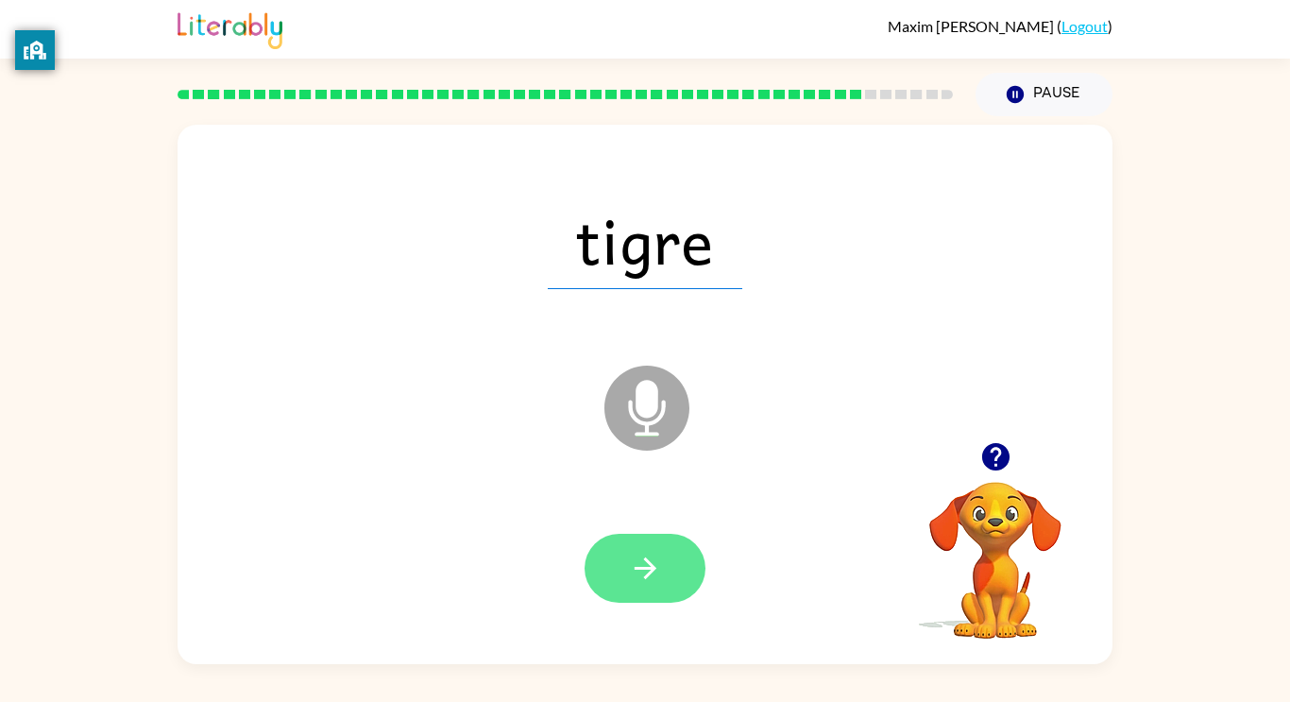
click at [672, 550] on button "button" at bounding box center [645, 568] width 121 height 69
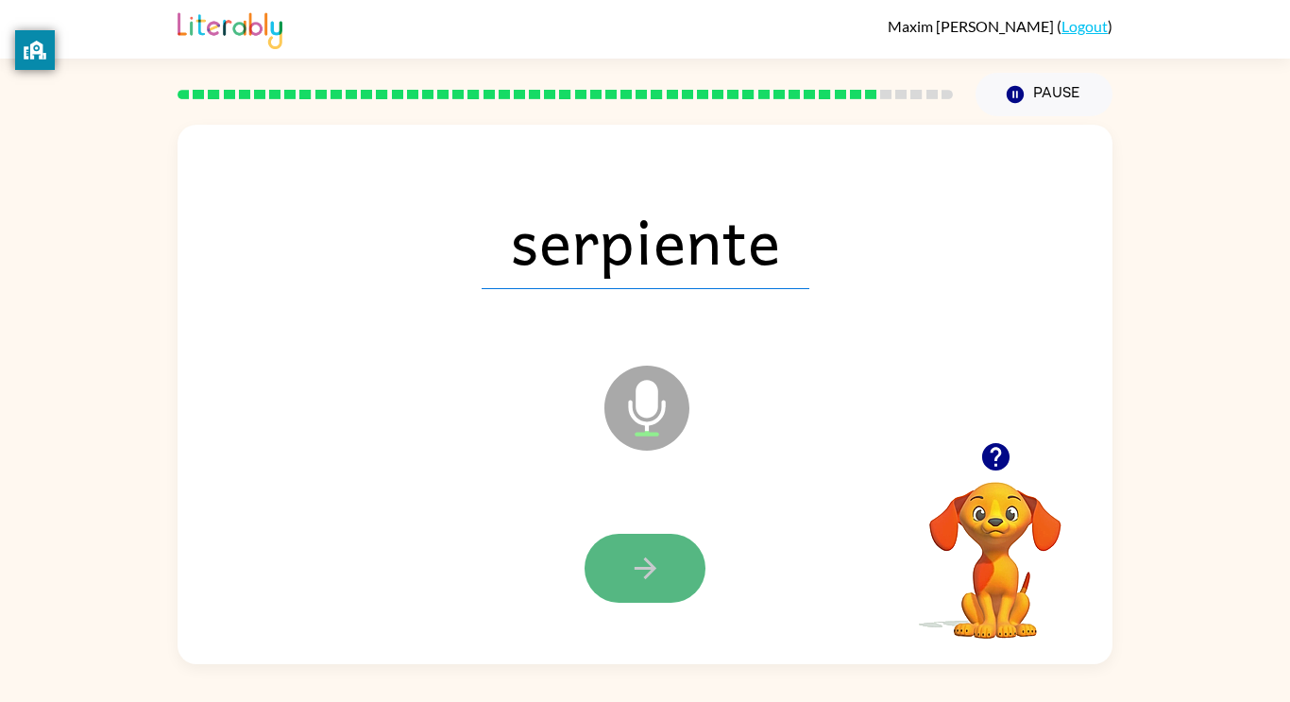
click at [650, 552] on icon "button" at bounding box center [645, 568] width 33 height 33
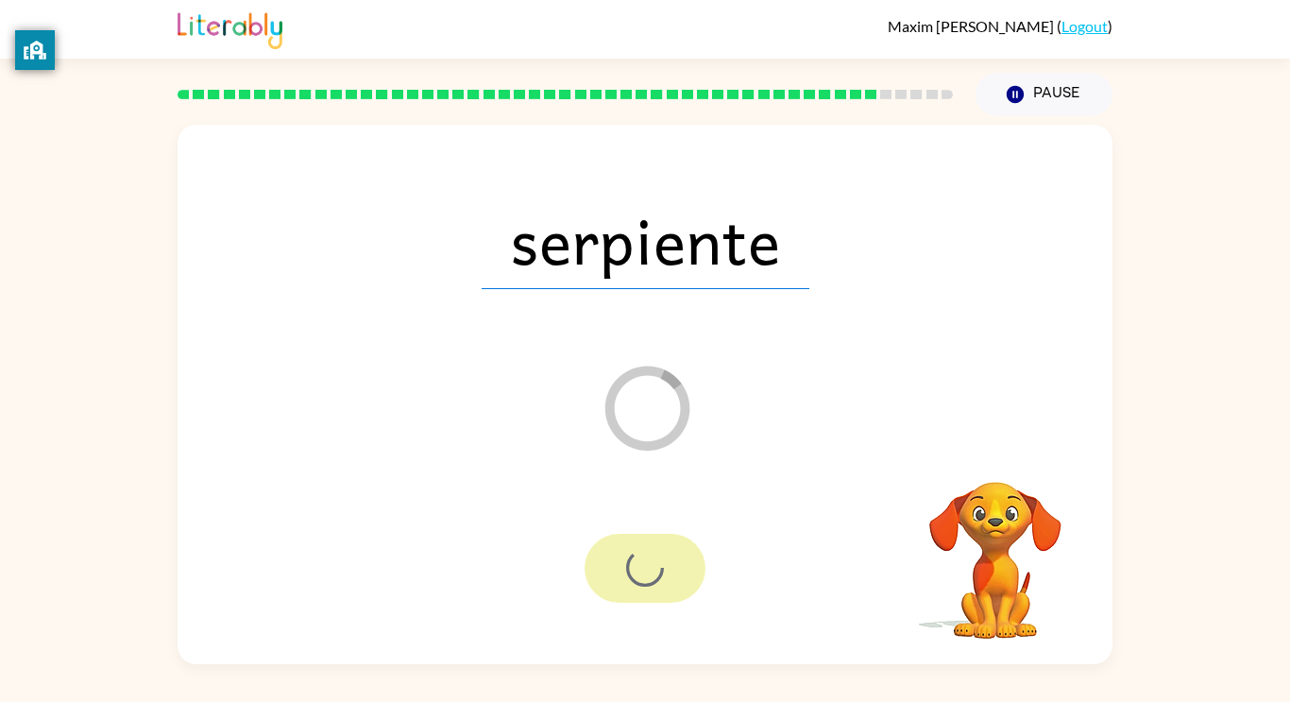
click at [1024, 515] on video "Your browser must support playing .mp4 files to use Literably. Please try using…" at bounding box center [995, 546] width 189 height 189
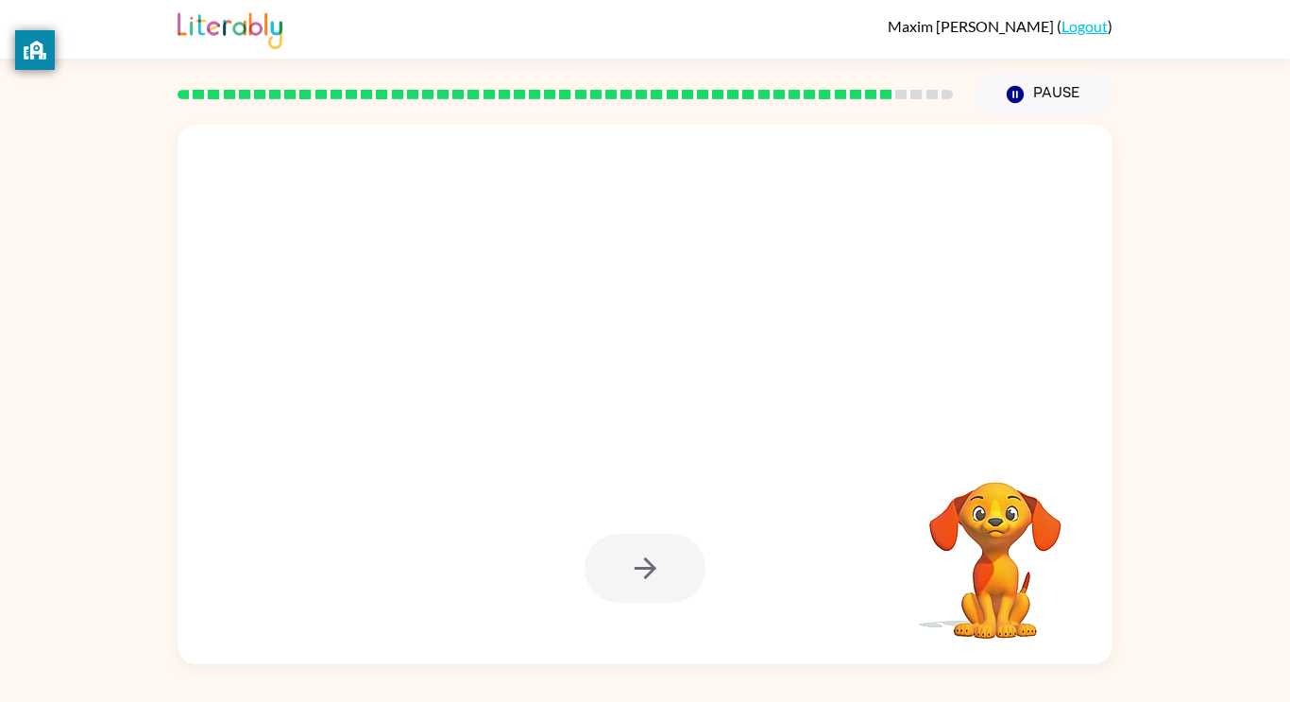
click at [1024, 515] on video "Your browser must support playing .mp4 files to use Literably. Please try using…" at bounding box center [995, 546] width 189 height 189
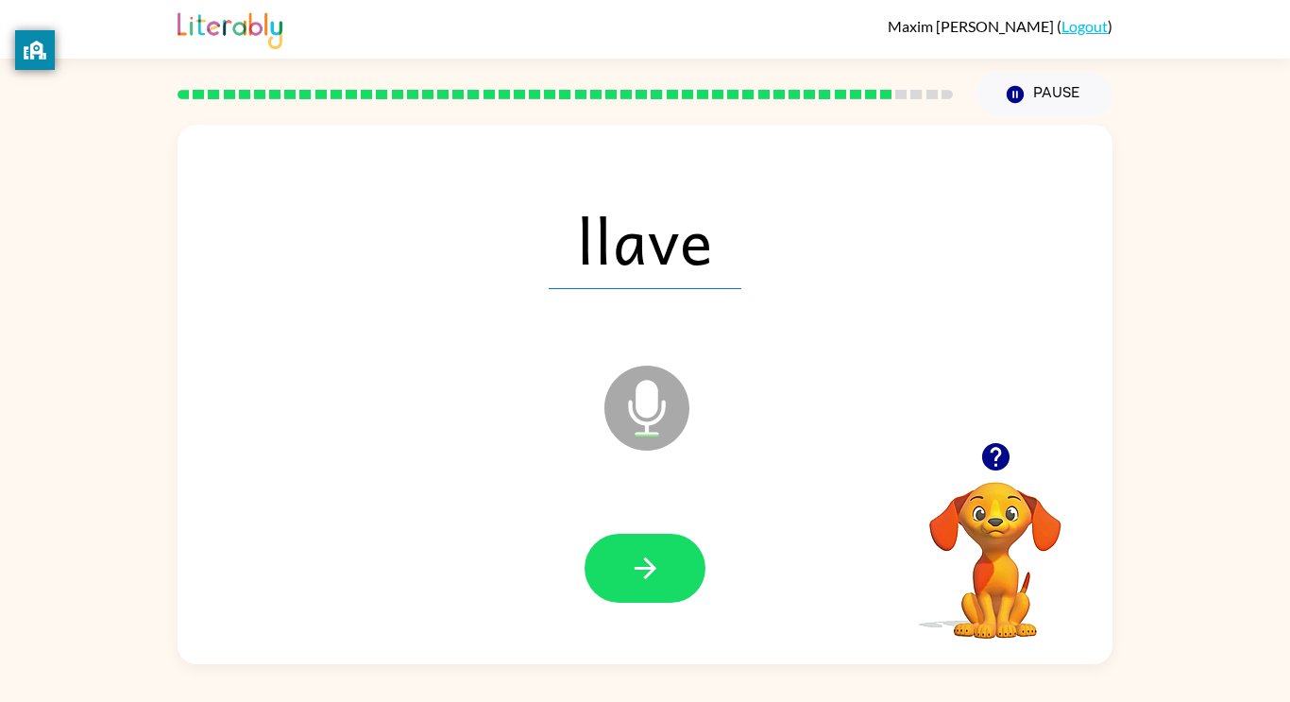
click at [1024, 515] on video "Your browser must support playing .mp4 files to use Literably. Please try using…" at bounding box center [995, 546] width 189 height 189
click at [996, 461] on icon "button" at bounding box center [994, 456] width 27 height 27
click at [995, 463] on icon "button" at bounding box center [994, 456] width 27 height 27
click at [996, 459] on icon "button" at bounding box center [996, 456] width 33 height 33
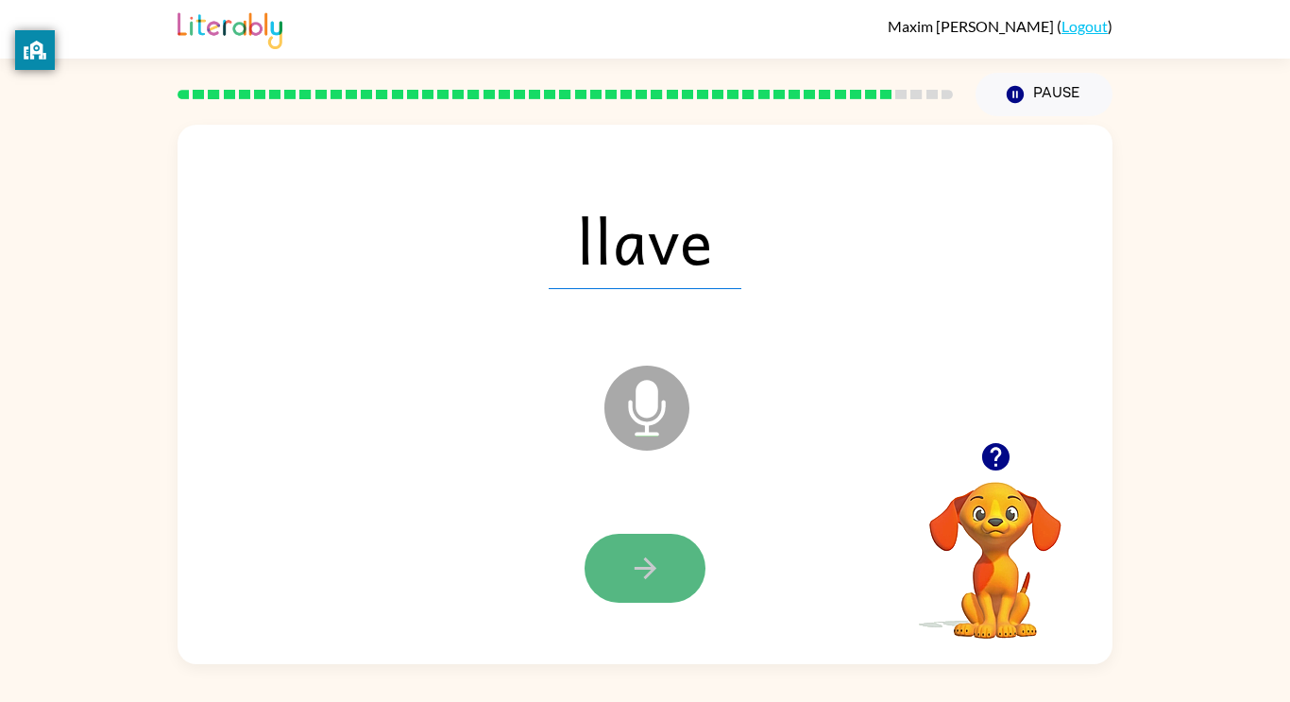
click at [624, 545] on button "button" at bounding box center [645, 568] width 121 height 69
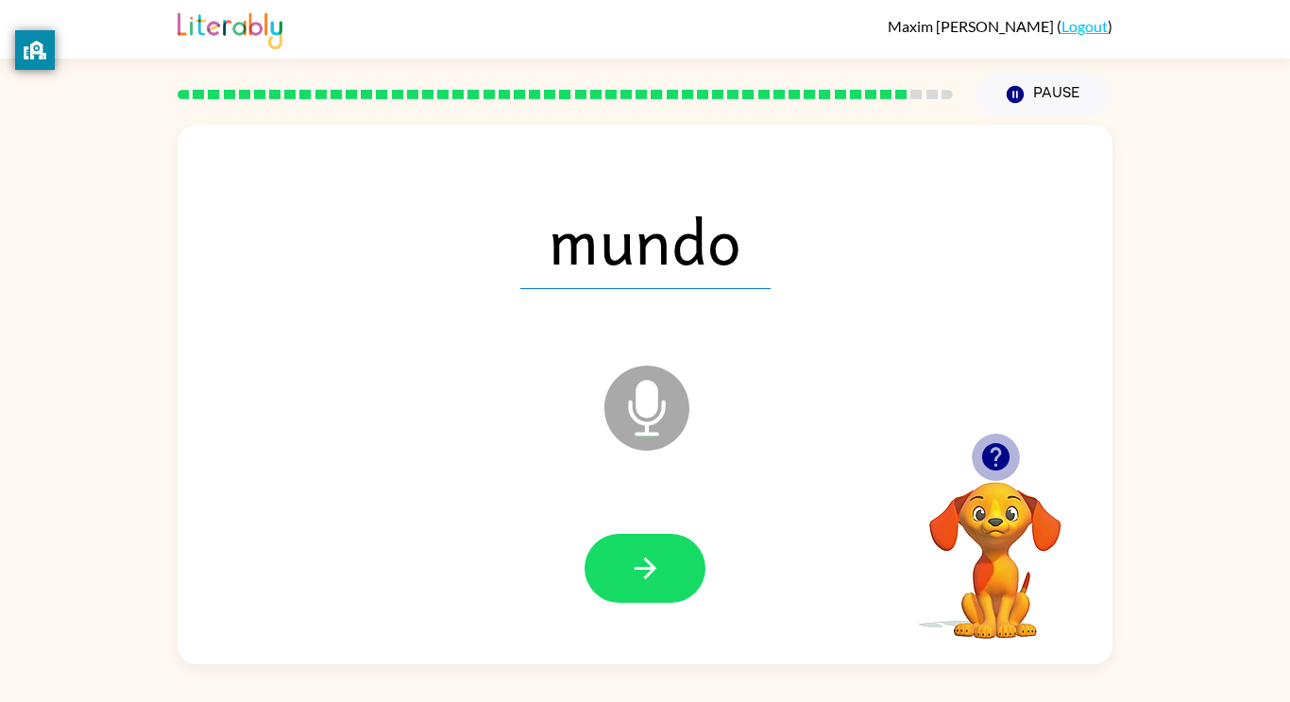
click at [993, 448] on icon "button" at bounding box center [996, 456] width 33 height 33
click at [992, 449] on icon "button" at bounding box center [996, 456] width 33 height 33
click at [625, 582] on button "button" at bounding box center [645, 568] width 121 height 69
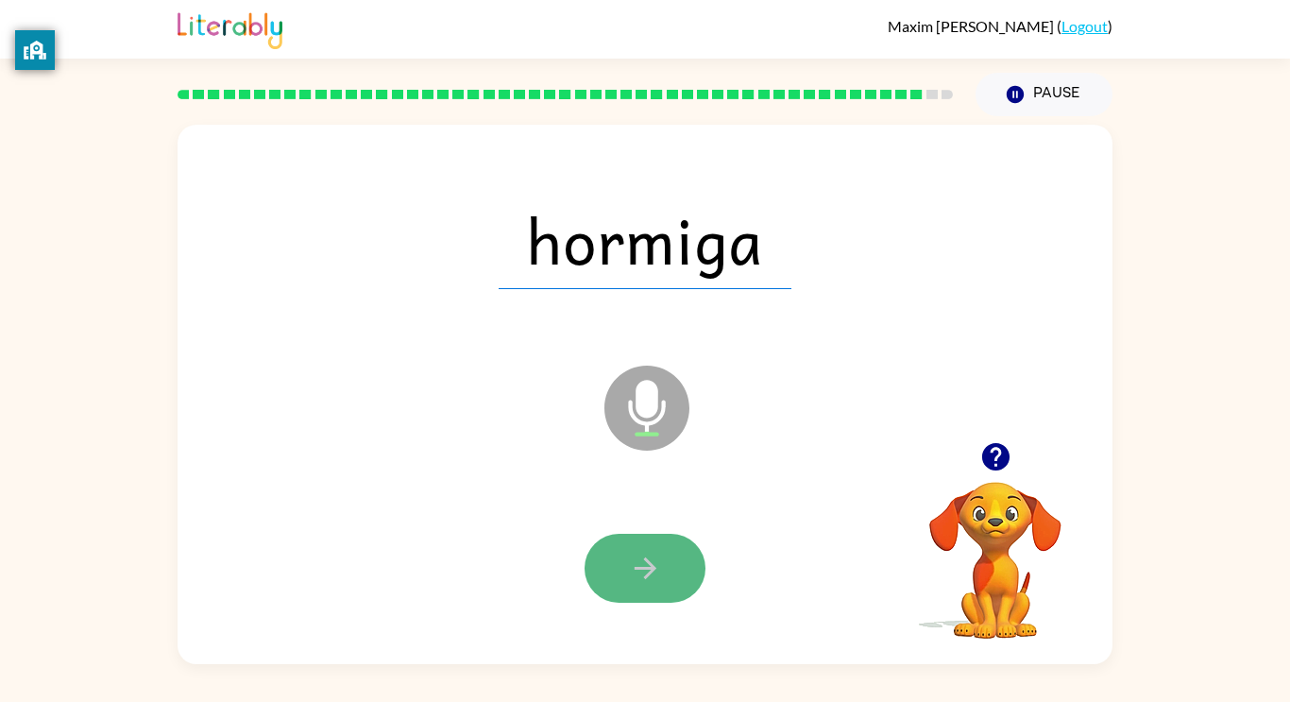
click at [644, 553] on icon "button" at bounding box center [645, 568] width 33 height 33
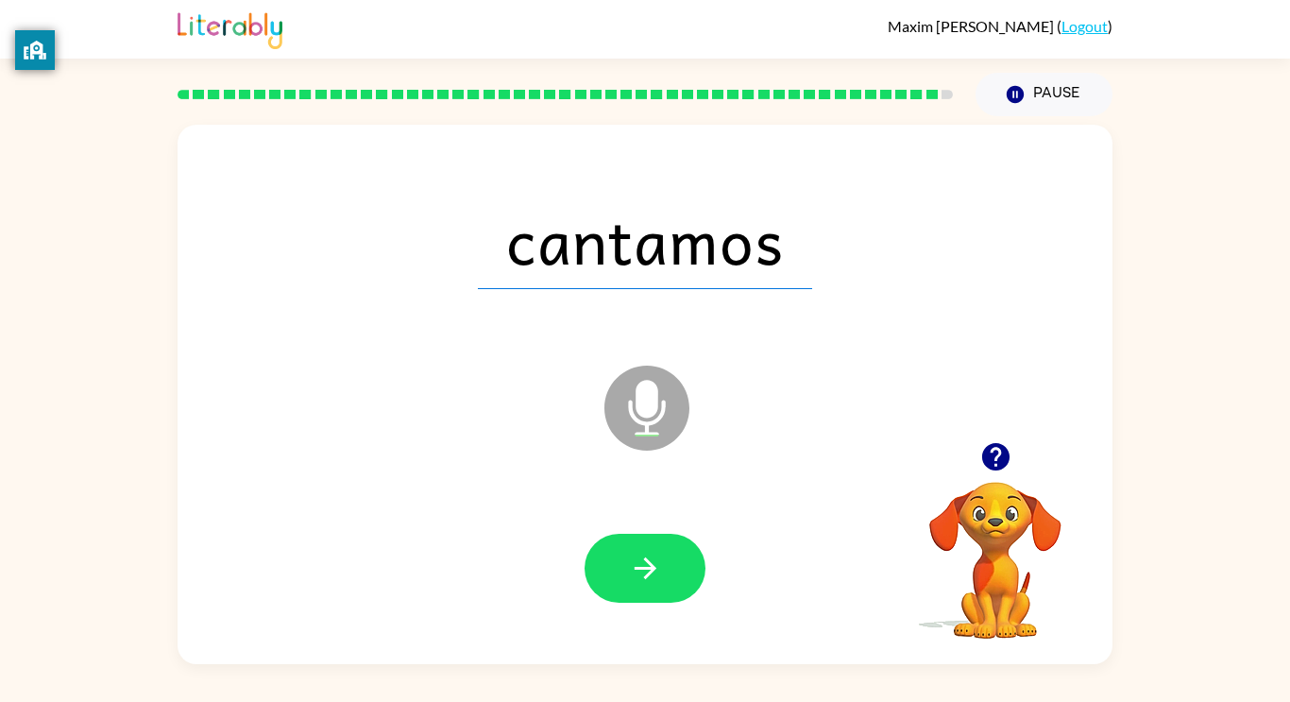
click at [683, 509] on div at bounding box center [644, 568] width 897 height 155
click at [658, 520] on div at bounding box center [644, 568] width 897 height 155
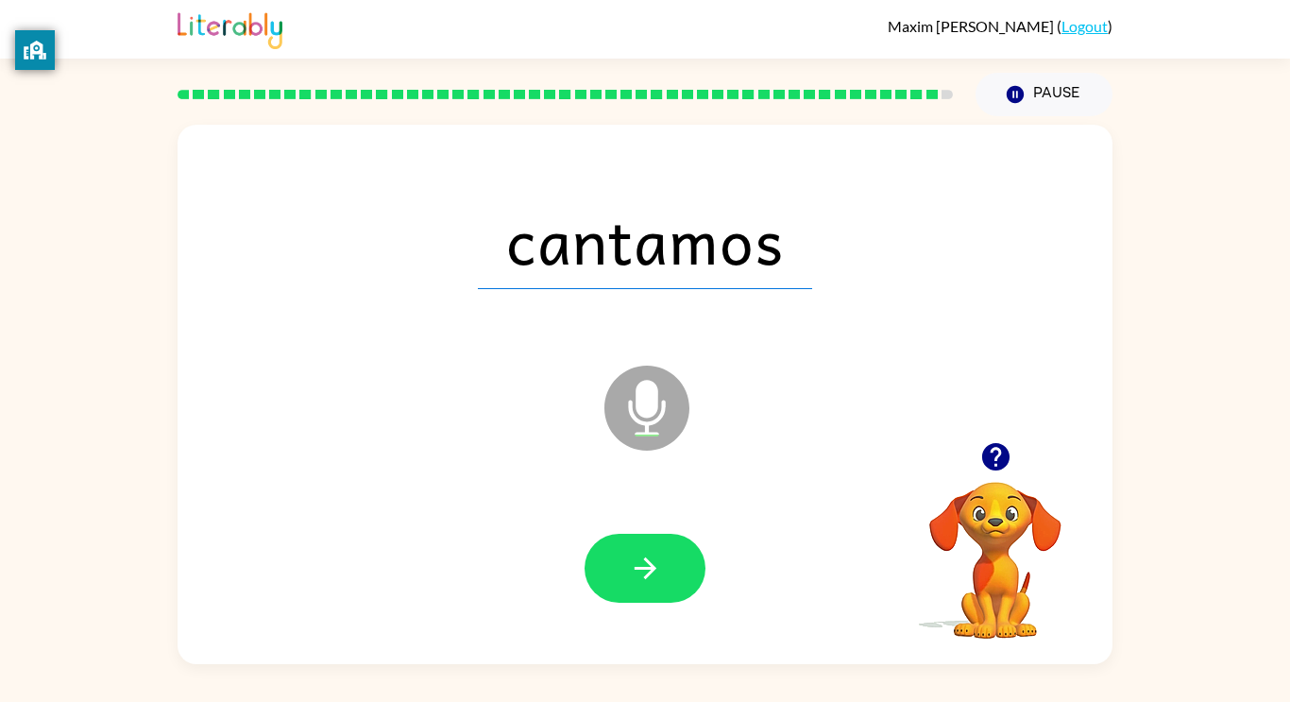
click at [658, 520] on div at bounding box center [644, 568] width 897 height 155
click at [658, 519] on div at bounding box center [644, 568] width 897 height 155
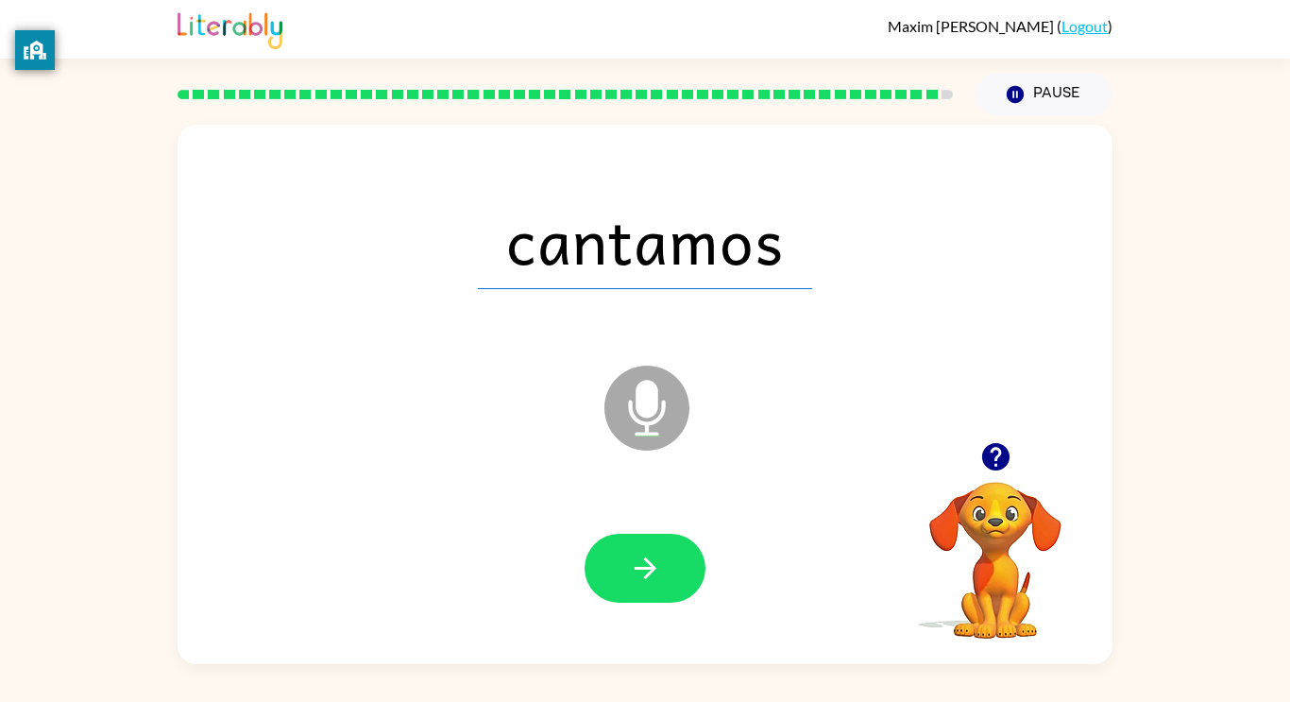
click at [658, 519] on div at bounding box center [644, 568] width 897 height 155
click at [658, 520] on div at bounding box center [644, 568] width 897 height 155
click at [668, 594] on button "button" at bounding box center [645, 568] width 121 height 69
